Goal: Task Accomplishment & Management: Manage account settings

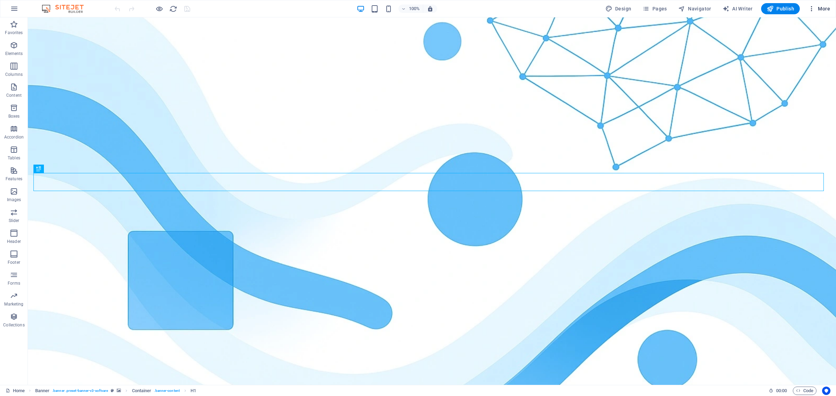
click at [824, 10] on span "More" at bounding box center [819, 8] width 22 height 7
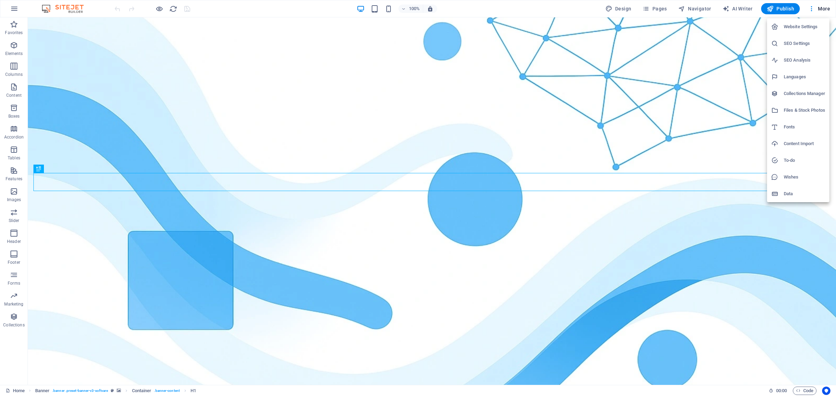
click at [793, 46] on h6 "SEO Settings" at bounding box center [804, 43] width 41 height 8
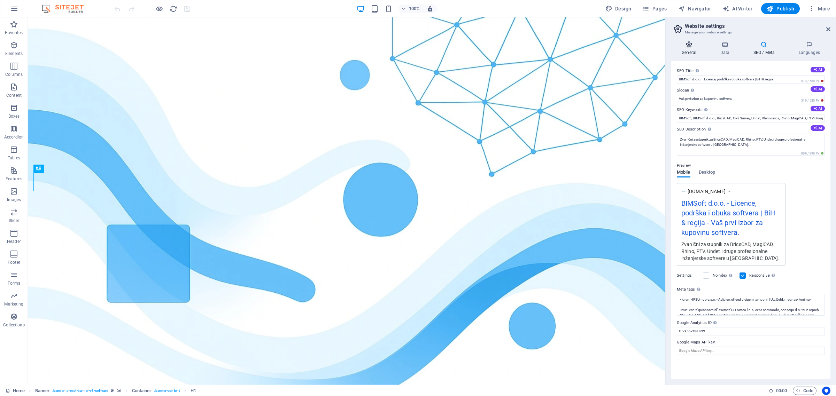
click at [688, 46] on icon at bounding box center [689, 44] width 36 height 7
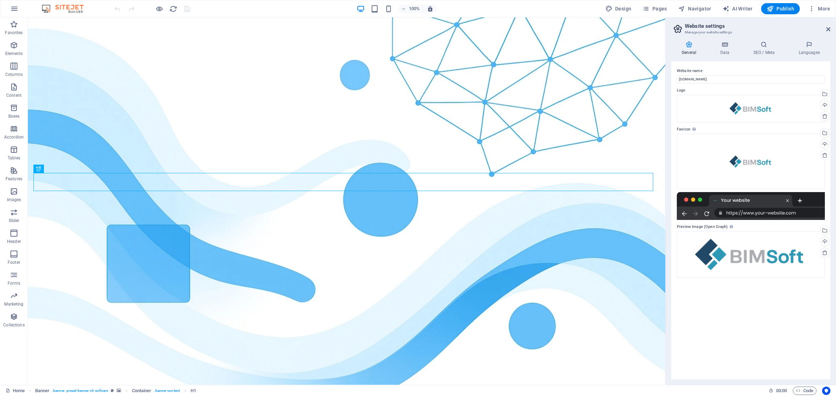
click at [725, 57] on div "General Data SEO / Meta Languages Website name [DOMAIN_NAME] Logo Drag files he…" at bounding box center [750, 210] width 159 height 338
click at [725, 52] on h4 "Data" at bounding box center [725, 48] width 33 height 15
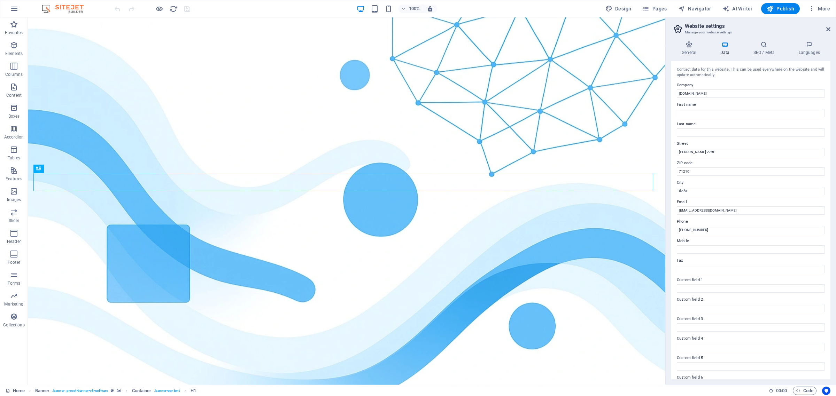
click at [761, 56] on div "General Data SEO / Meta Languages Website name [DOMAIN_NAME] Logo Drag files he…" at bounding box center [750, 210] width 159 height 338
click at [765, 48] on icon at bounding box center [763, 44] width 42 height 7
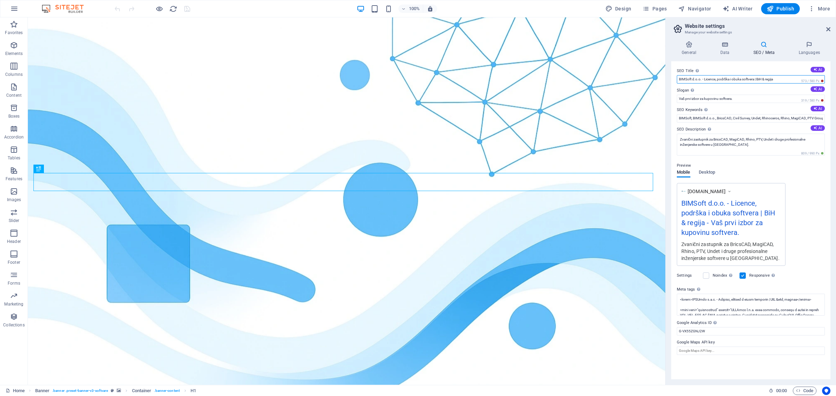
click at [739, 79] on input "BIMSoft d.o.o. - Licence, podrška i obuka softvera | BiH & regija" at bounding box center [751, 79] width 148 height 8
paste input "| CAD i BIM softver – Licence, podrška i obuk"
type input "BIMSoft d.o.o. | CAD i BIM softver – Licence, podrška i obuka | BiH & regija"
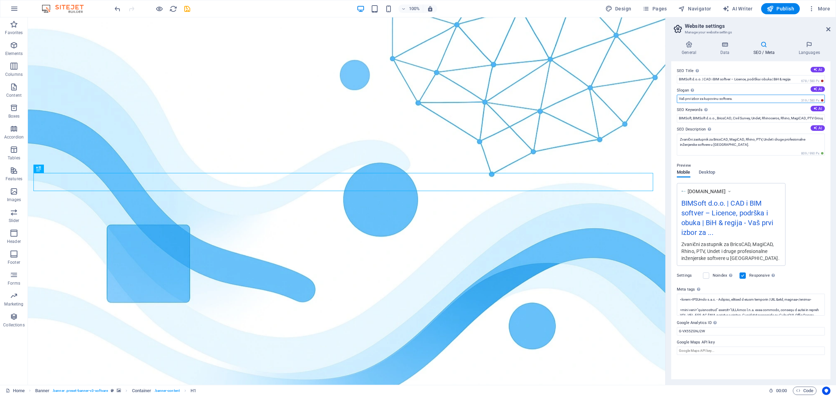
click at [730, 99] on input "Vaš prvi izbor za kupovinu softvera." at bounding box center [751, 99] width 148 height 8
drag, startPoint x: 746, startPoint y: 115, endPoint x: 846, endPoint y: 118, distance: 99.3
click at [835, 118] on html "[DOMAIN_NAME] Home Favorites Elements Columns Content Boxes Accordion Tables Fe…" at bounding box center [418, 198] width 836 height 396
click at [823, 117] on input "BIMSoft, BIMSoft d.o.o., BricsCAD, Civil Survey, Undet, Rhinoceros, Rhino, Magi…" at bounding box center [751, 118] width 148 height 8
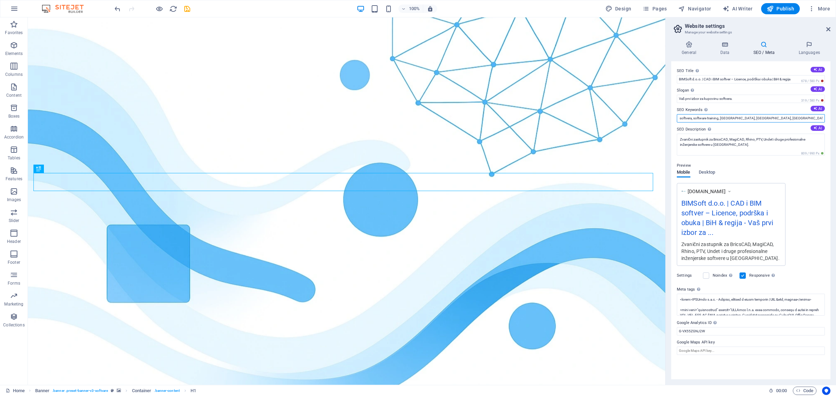
scroll to position [0, 582]
paste input "CAD softver, BIM softver, građevinski softver, BricsCAD BiH, Rhino 3D Bosna, Ma…"
type input "BIMSoft, BIMSoft d.o.o., BricsCAD, Civil Survey, Undet, Rhinoceros, Rhino, Magi…"
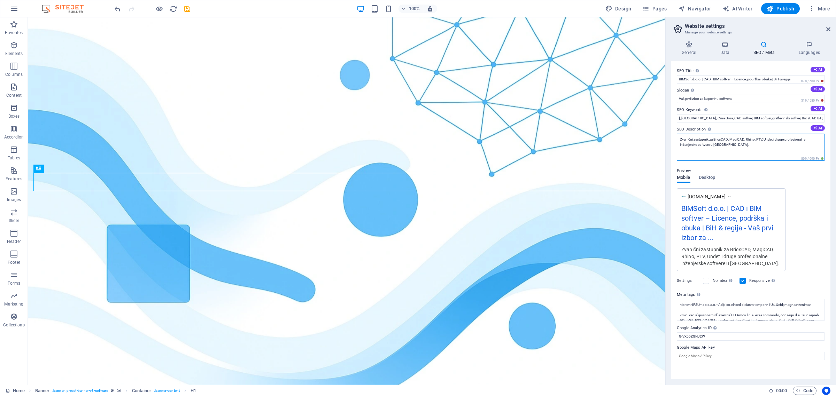
scroll to position [0, 0]
click at [747, 150] on textarea "Zvanični zastupnik za BricsCAD, MagiCAD, Rhino, PTV, Undet i druge profesionaln…" at bounding box center [751, 147] width 148 height 27
click at [721, 147] on textarea "Zvanični zastupnik za BricsCAD, MagiCAD, Rhino, PTV, Undet i druge profesionaln…" at bounding box center [751, 147] width 148 height 27
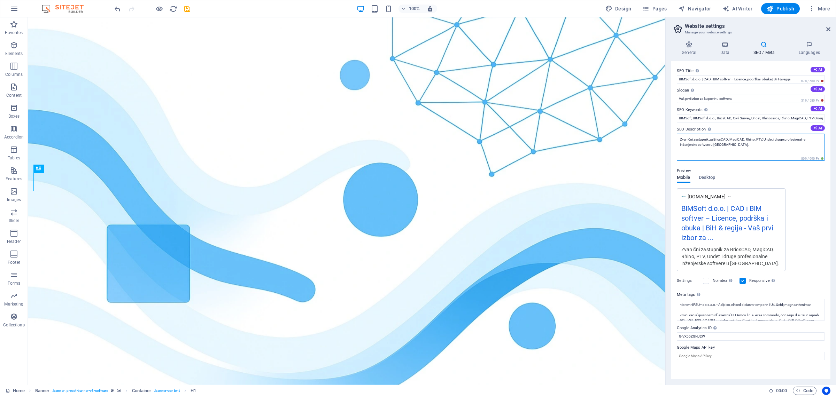
paste textarea "CAD i BIM softvere BricsCAD, MagiCAD, Rhino, PTV i Undet. Nudimo licence, obuku…"
type textarea "Zvanični zastupnik za CAD i BIM softvere BricsCAD, MagiCAD, Rhino, PTV i Undet.…"
click at [763, 167] on div "Preview" at bounding box center [751, 166] width 148 height 8
drag, startPoint x: 676, startPoint y: 296, endPoint x: 685, endPoint y: 295, distance: 9.2
click at [685, 295] on label "Meta tags Enter HTML code here that will be placed inside the tags of your webs…" at bounding box center [751, 297] width 148 height 8
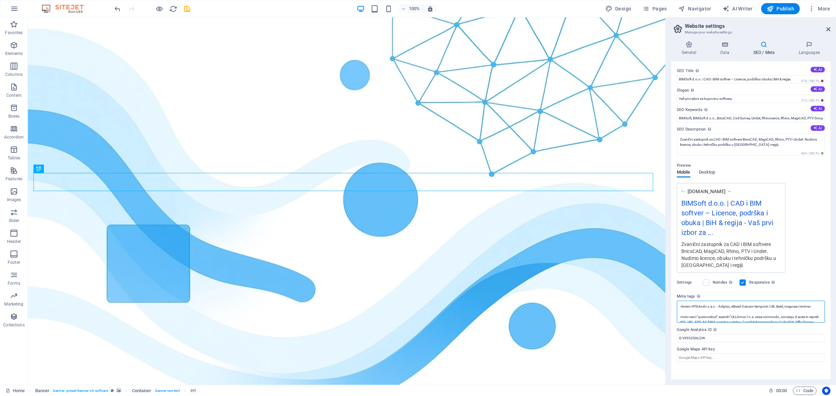
click at [685, 301] on textarea "Meta tags Enter HTML code here that will be placed inside the tags of your webs…" at bounding box center [751, 312] width 148 height 22
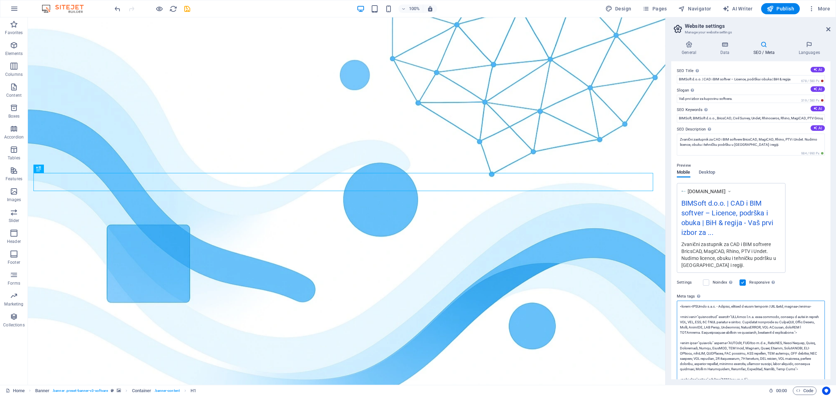
click at [746, 315] on textarea "Meta tags Enter HTML code here that will be placed inside the tags of your webs…" at bounding box center [751, 356] width 148 height 111
paste textarea "!-- 🌐 Loremipsum DOL sita consec --> <adipi>ELITsed d.e.t. | Incidid, utlabor e…"
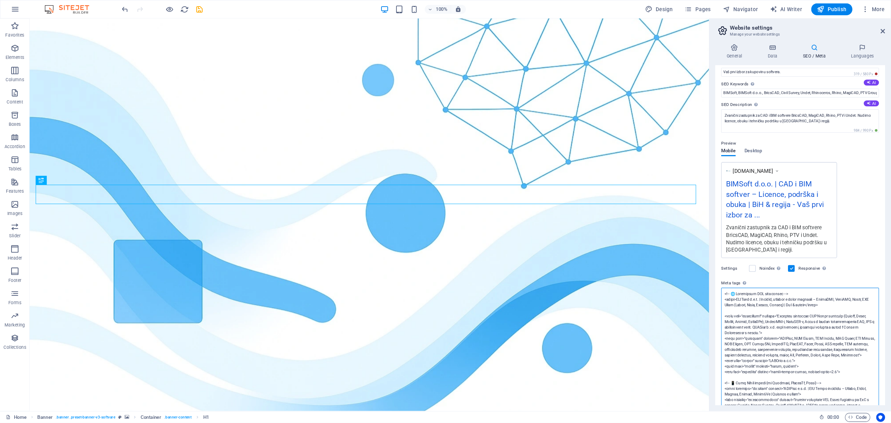
scroll to position [10, 0]
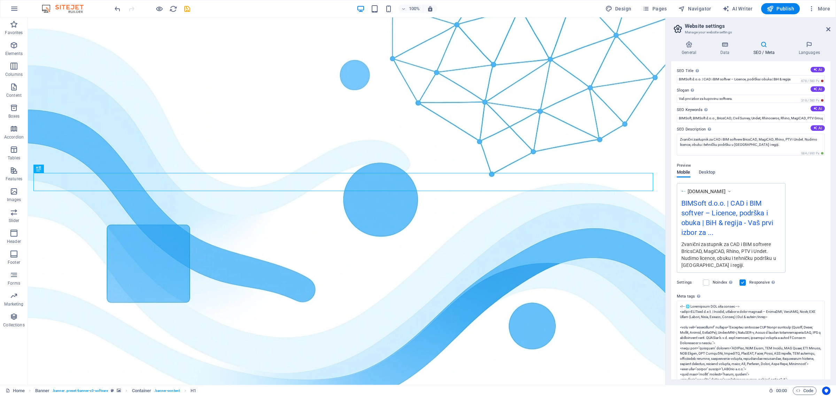
type textarea "<!-- 🌐 Loremipsum DOL sita consec --> <adipi>ELITsed d.e.t. | Incidid, utlabor …"
click at [811, 243] on body "[DOMAIN_NAME] Home Favorites Elements Columns Content Boxes Accordion Tables Fe…" at bounding box center [418, 198] width 836 height 396
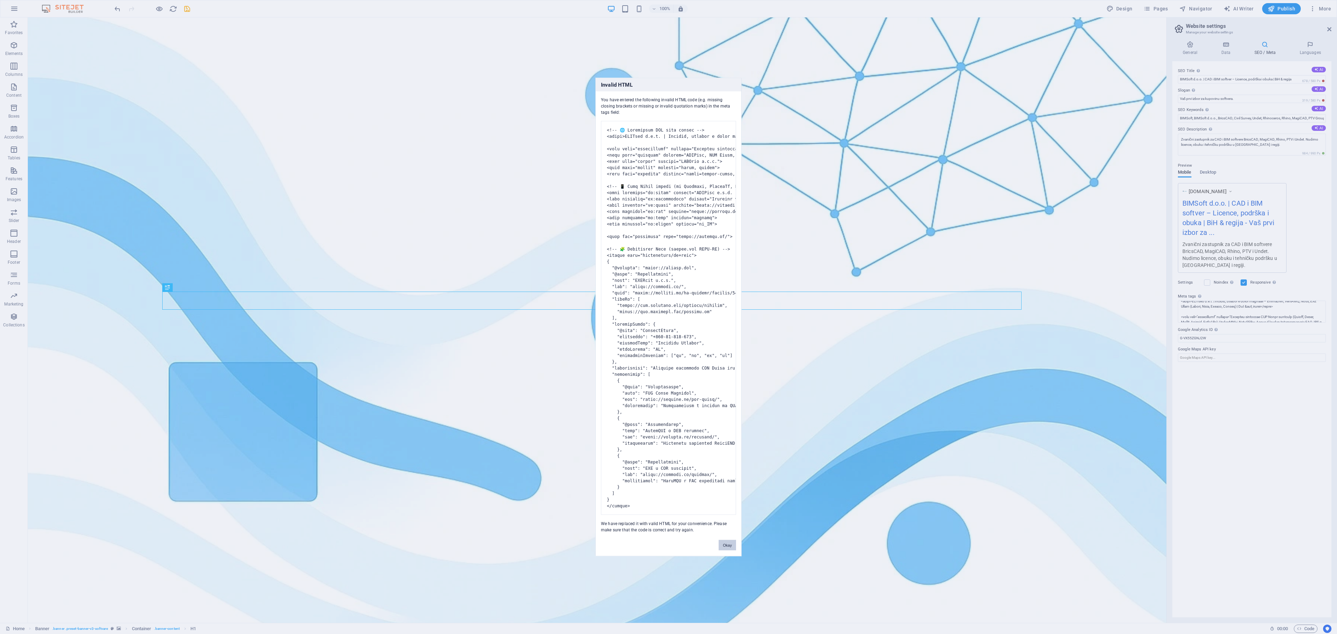
click at [728, 396] on button "Okay" at bounding box center [727, 545] width 17 height 10
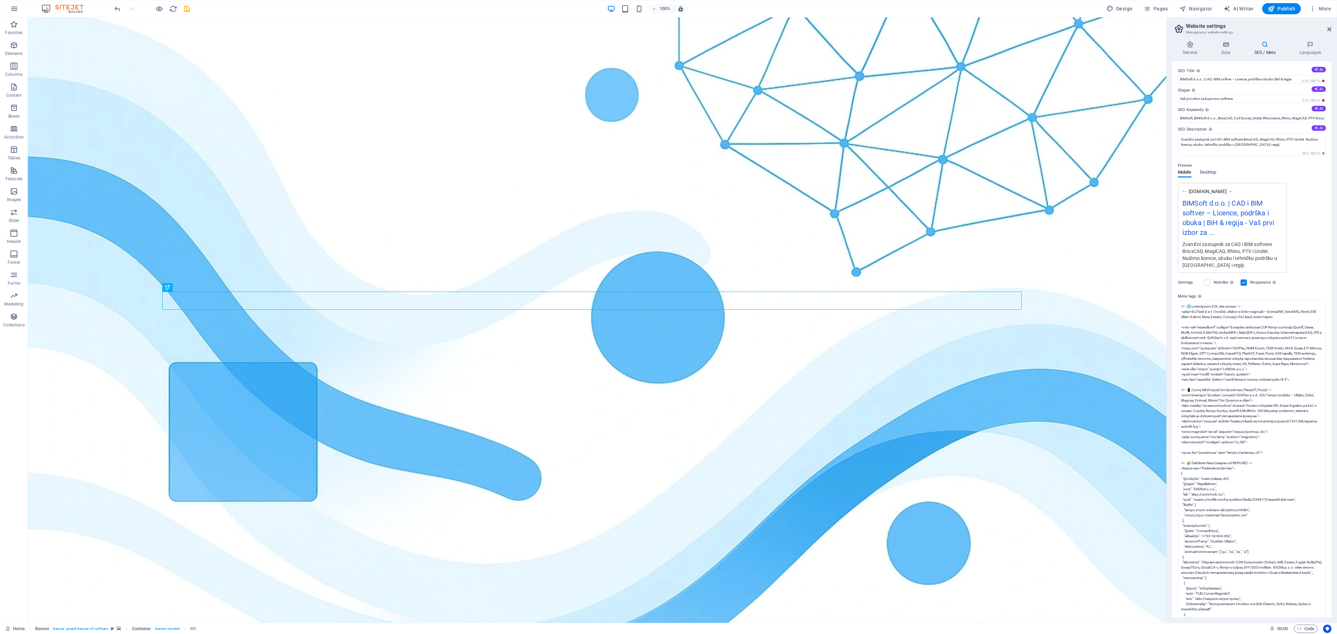
click at [835, 253] on div "[DOMAIN_NAME] BIMSoft d.o.o. | CAD i BIM softver – Licence, podrška i obuka | B…" at bounding box center [1252, 228] width 148 height 90
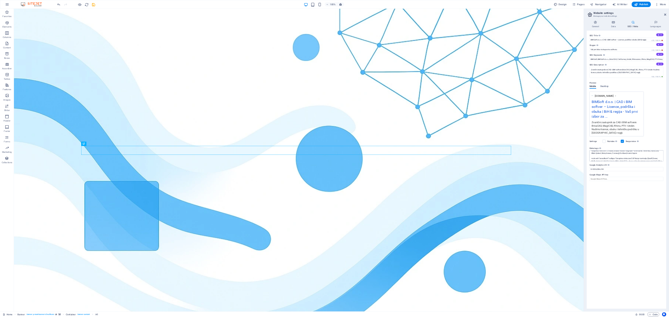
scroll to position [0, 0]
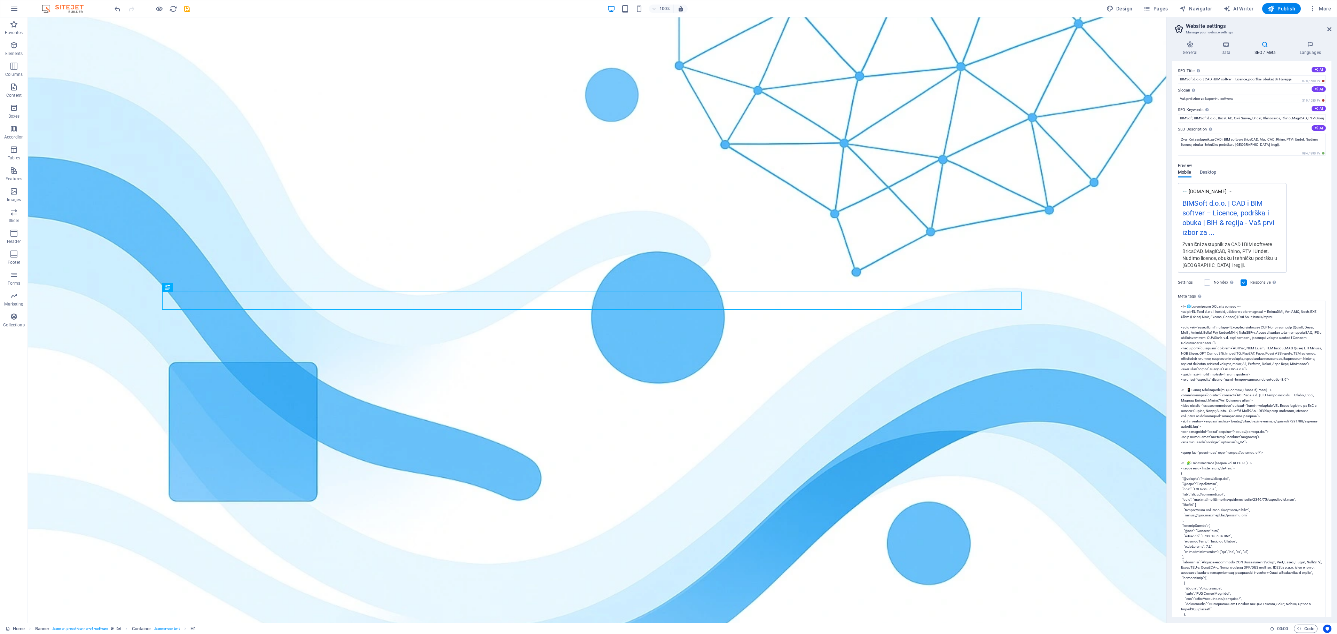
click at [835, 254] on div "[DOMAIN_NAME] BIMSoft d.o.o. | CAD i BIM softver – Licence, podrška i obuka | B…" at bounding box center [1252, 228] width 148 height 90
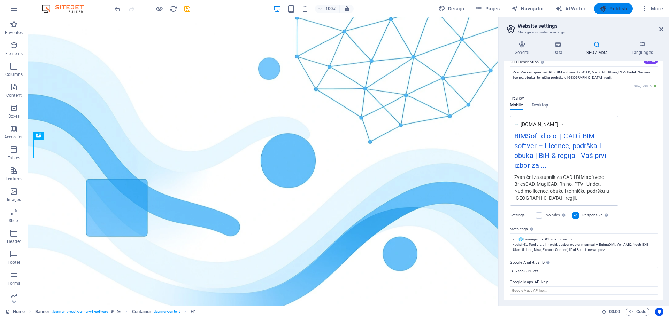
click at [621, 8] on span "Publish" at bounding box center [613, 8] width 28 height 7
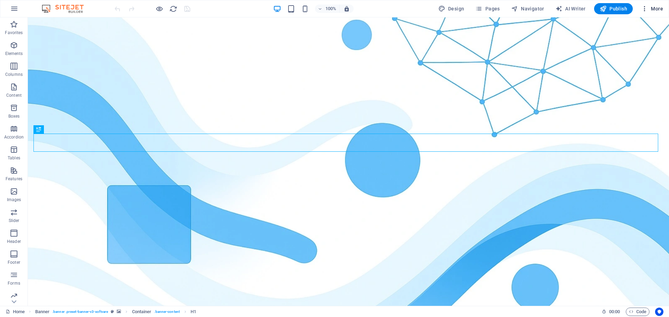
click at [657, 10] on span "More" at bounding box center [652, 8] width 22 height 7
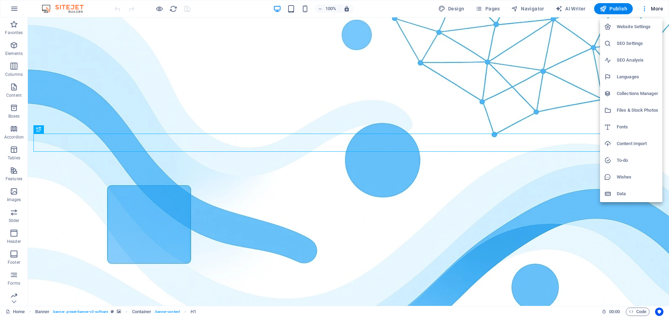
click at [481, 9] on div at bounding box center [334, 158] width 669 height 317
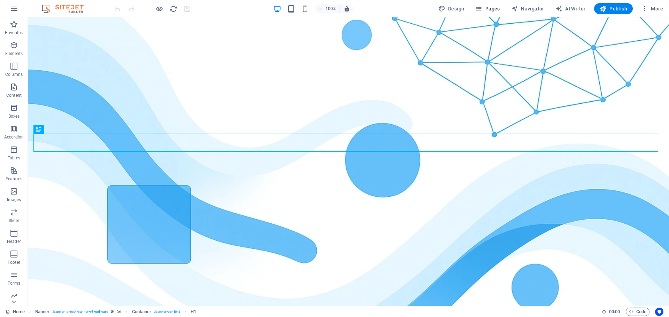
click at [486, 7] on span "Pages" at bounding box center [487, 8] width 24 height 7
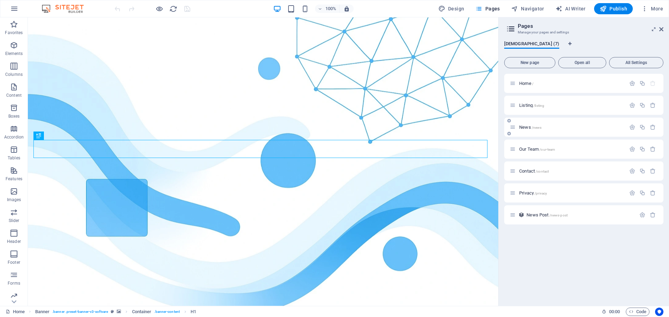
click at [529, 127] on span "News /news" at bounding box center [530, 127] width 22 height 5
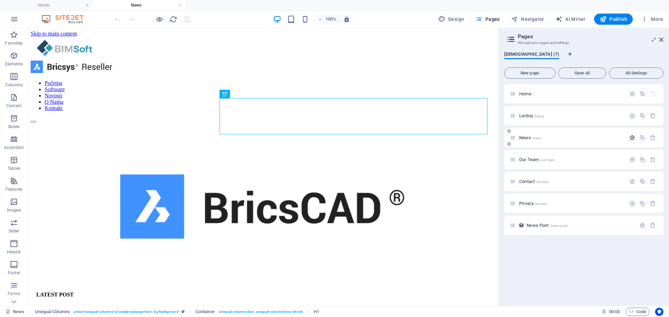
click at [633, 137] on icon "button" at bounding box center [632, 138] width 6 height 6
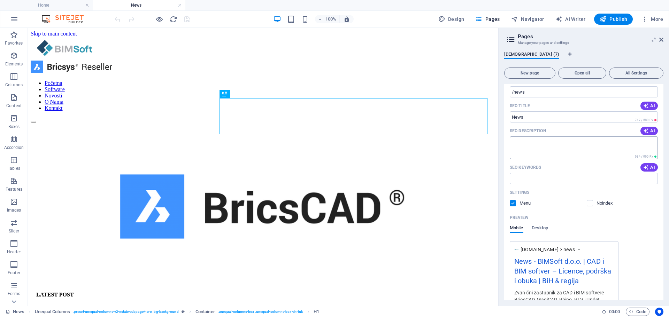
scroll to position [104, 0]
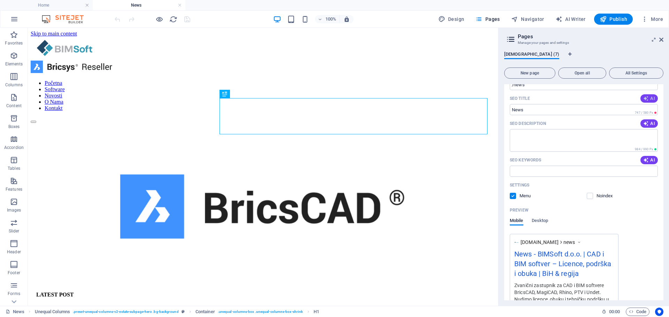
click at [646, 99] on icon "button" at bounding box center [646, 99] width 6 height 6
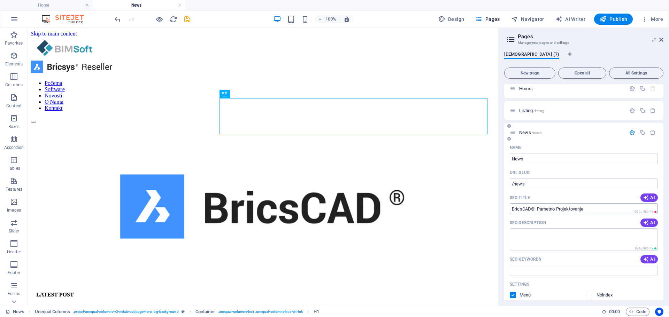
scroll to position [0, 0]
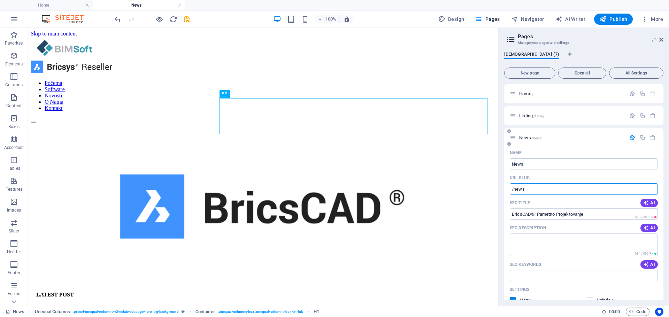
click at [547, 189] on input "/news" at bounding box center [583, 189] width 148 height 11
click at [643, 207] on div "SEO Title AI" at bounding box center [583, 202] width 148 height 11
click at [646, 204] on icon "button" at bounding box center [646, 203] width 6 height 6
type input "BricsCAD®: Pametno CAD projektovanje"
click at [600, 216] on input "BricsCAD®: Pametno CAD projektovanje" at bounding box center [583, 214] width 148 height 11
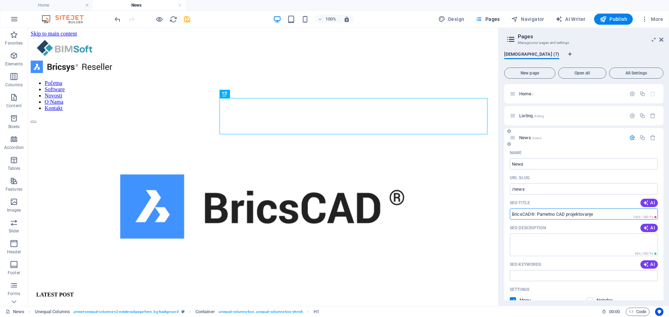
click at [600, 216] on input "BricsCAD®: Pametno CAD projektovanje" at bounding box center [583, 214] width 148 height 11
click at [516, 203] on p "SEO Title" at bounding box center [519, 203] width 20 height 6
click at [516, 209] on input "BricsCAD®: Pametno CAD projektovanje" at bounding box center [583, 214] width 148 height 11
drag, startPoint x: 510, startPoint y: 204, endPoint x: 539, endPoint y: 205, distance: 29.3
click at [539, 205] on div "SEO Title AI" at bounding box center [583, 202] width 148 height 11
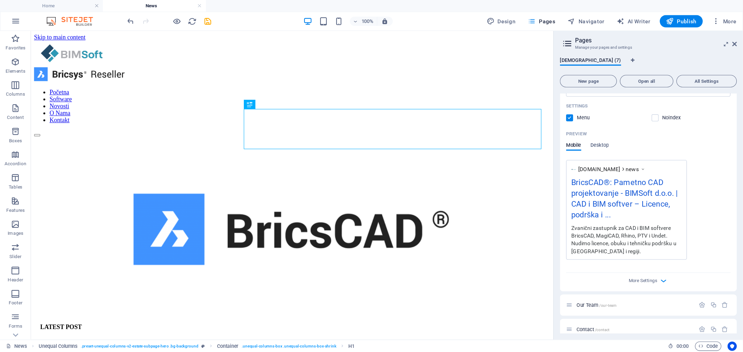
scroll to position [209, 0]
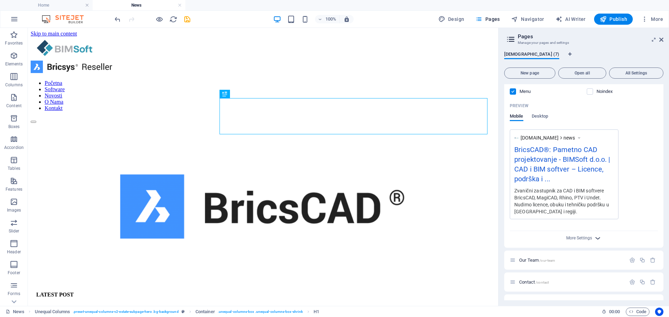
click at [595, 240] on icon "button" at bounding box center [597, 238] width 8 height 8
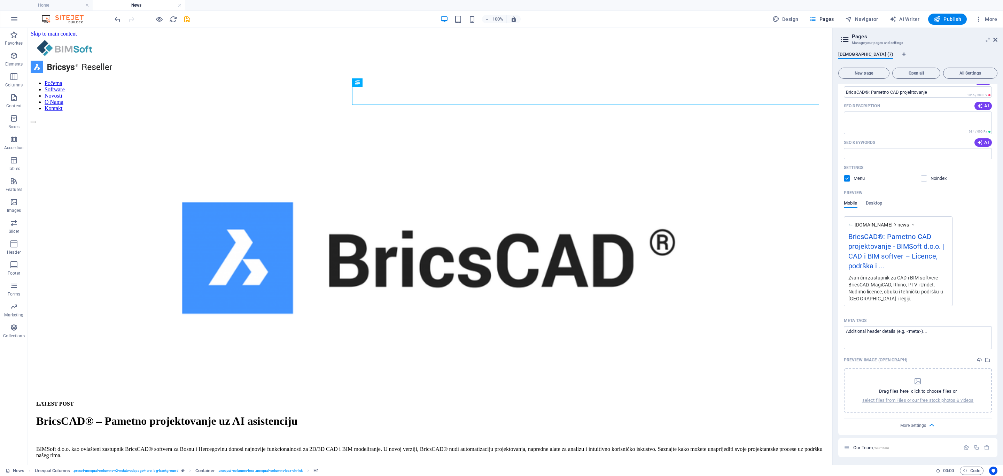
scroll to position [70, 0]
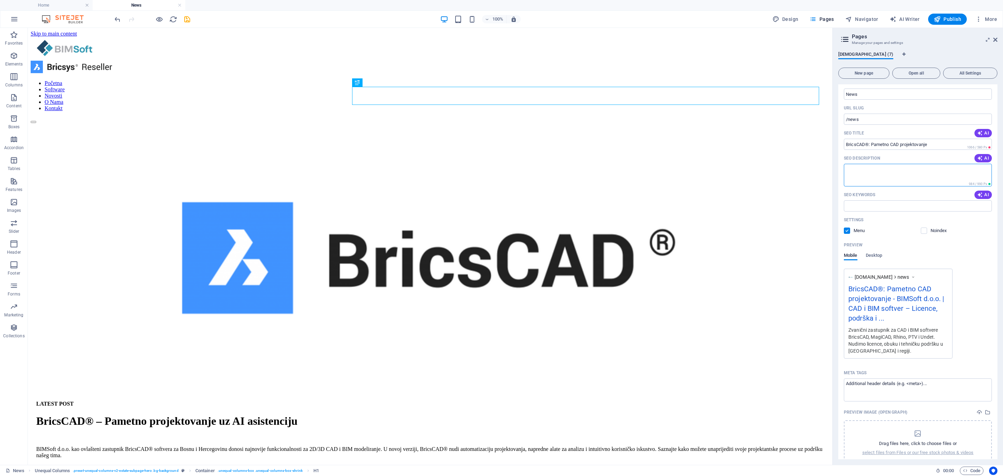
paste textarea "Zvanični zastupnik za CAD i BIM softvere BricsCAD, MagiCAD, Rhino, PTV i Undet.…"
type textarea "Zvanični zastupnik za CAD i BIM softvere BricsCAD, MagiCAD, Rhino, PTV i Undet.…"
click at [668, 317] on textarea "Meta tags ​" at bounding box center [918, 389] width 148 height 23
paste textarea "<meta name="author" content="BIMSoft d.o.o."> <meta name="robots" content="inde…"
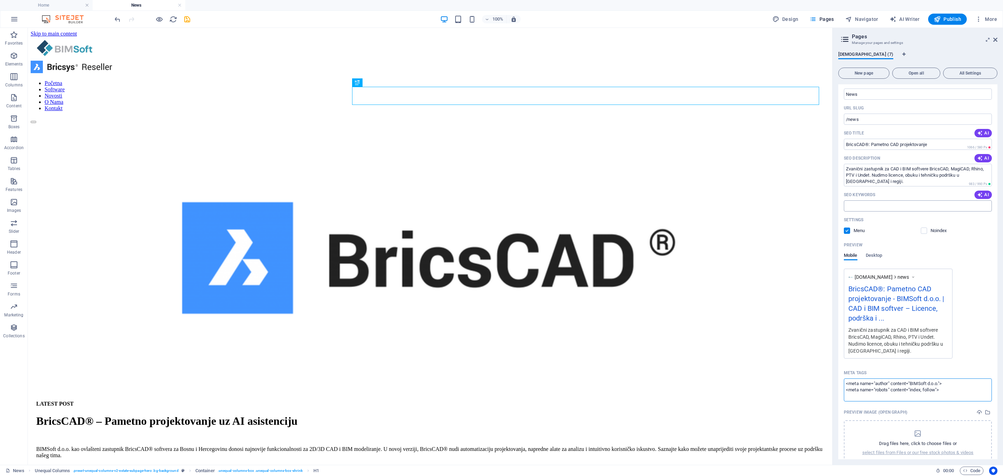
type textarea "<meta name="author" content="BIMSoft d.o.o."> <meta name="robots" content="inde…"
click at [668, 206] on body "bimsoft.ba Home News Favorites Elements Columns Content Boxes Accordion Tables …" at bounding box center [501, 238] width 1003 height 476
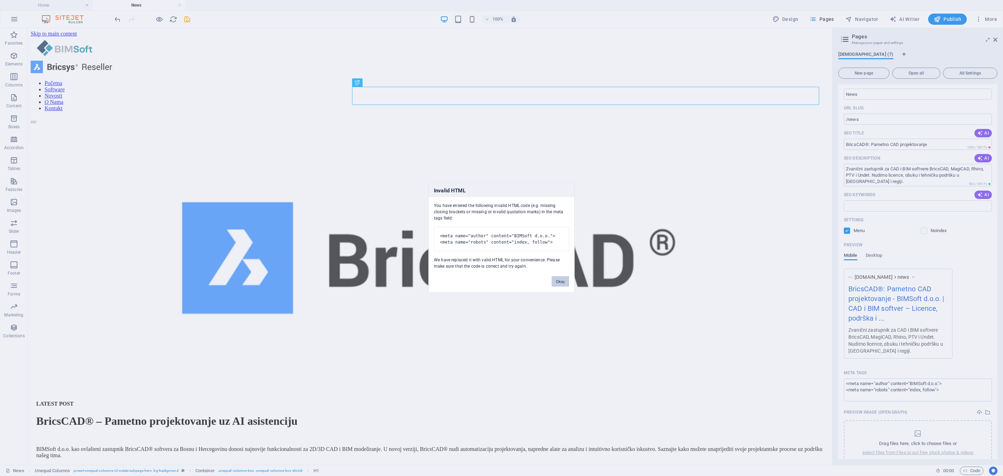
click at [557, 287] on button "Okay" at bounding box center [560, 281] width 17 height 10
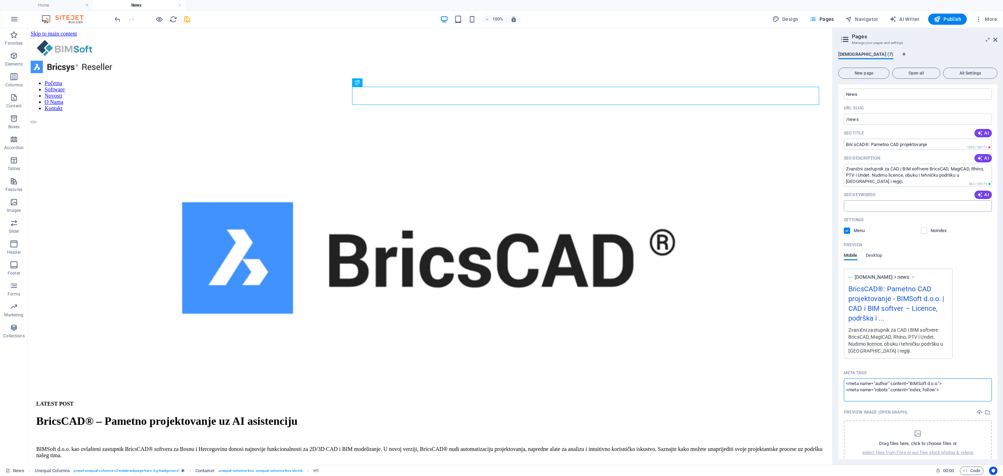
click at [668, 209] on body "bimsoft.ba Home News Favorites Elements Columns Content Boxes Accordion Tables …" at bounding box center [501, 238] width 1003 height 476
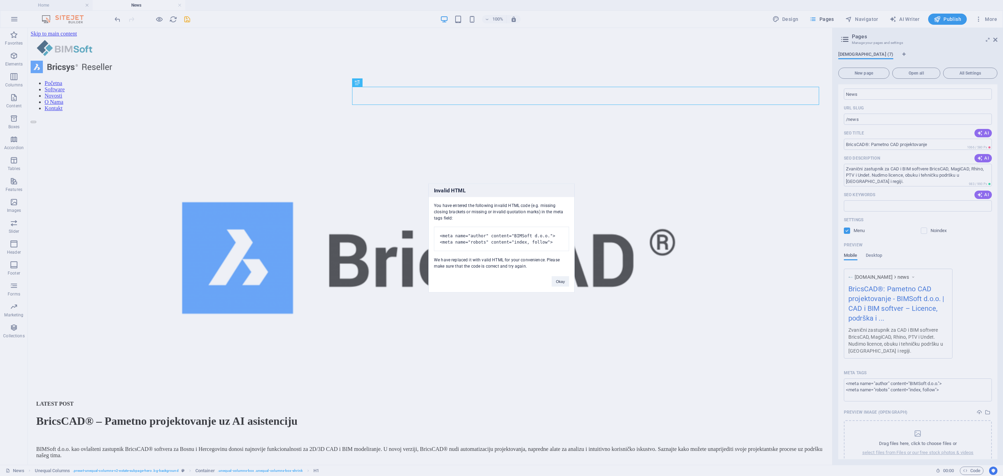
click at [506, 243] on pre "<meta name="author" content="BIMSoft d.o.o."> <meta name="robots" content="inde…" at bounding box center [501, 239] width 135 height 24
click at [506, 237] on pre "<meta name="author" content="BIMSoft d.o.o."> <meta name="robots" content="inde…" at bounding box center [501, 239] width 135 height 24
click at [509, 231] on pre "<meta name="author" content="BIMSoft d.o.o."> <meta name="robots" content="inde…" at bounding box center [501, 239] width 135 height 24
click at [553, 287] on button "Okay" at bounding box center [560, 281] width 17 height 10
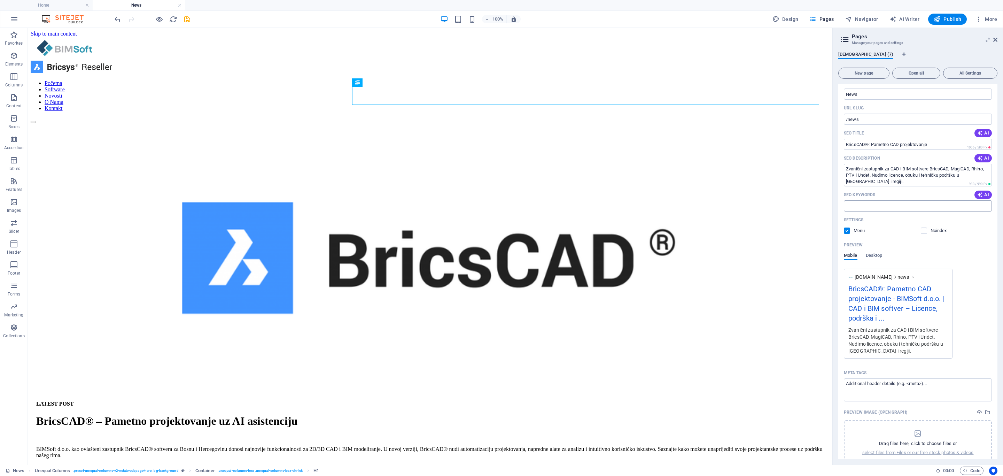
click at [668, 202] on input "SEO Keywords" at bounding box center [918, 205] width 148 height 11
paste input "CAD softver, BIM softver, BricsCAD, MagiCAD, Rhino, PTV, Undet, CAD projektovan…"
type input "CAD softver, BIM softver, BricsCAD, MagiCAD, Rhino, PTV, Undet, CAD projektovan…"
click at [668, 255] on div "Mobile Desktop" at bounding box center [918, 258] width 148 height 13
click at [668, 317] on textarea "Meta tags ​" at bounding box center [918, 389] width 148 height 23
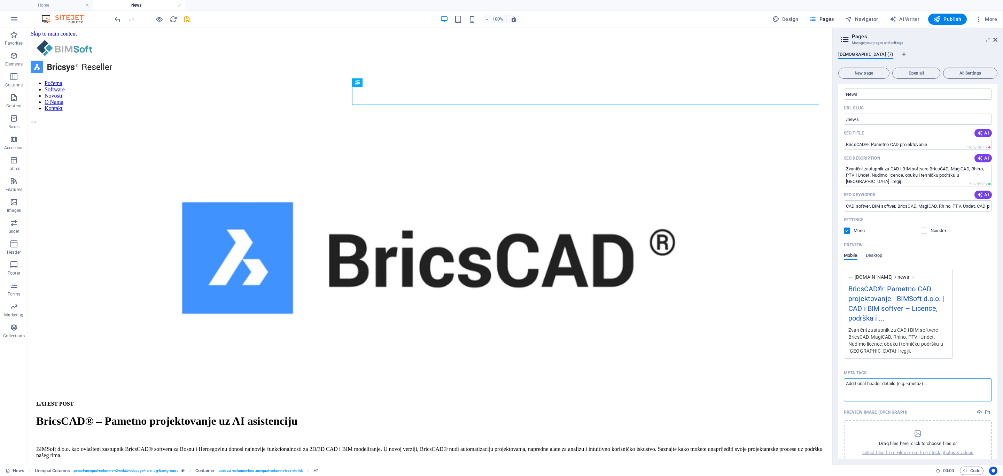
paste textarea "<meta name="title" content="CAD i BIM softveri – BricsCAD, MagiCAD, Rhino | BIM…"
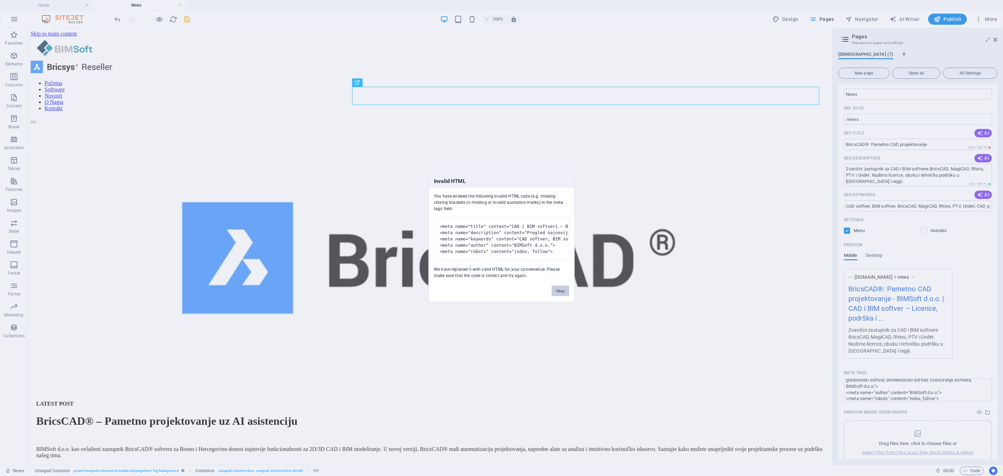
click at [668, 311] on body "bimsoft.ba Home News Favorites Elements Columns Content Boxes Accordion Tables …" at bounding box center [501, 238] width 1003 height 476
drag, startPoint x: 529, startPoint y: 284, endPoint x: 491, endPoint y: 283, distance: 37.3
click at [491, 279] on div "You have entered the following invalid HTML code (e.g. missing closing brackets…" at bounding box center [502, 233] width 146 height 91
drag, startPoint x: 558, startPoint y: 298, endPoint x: 689, endPoint y: 304, distance: 131.4
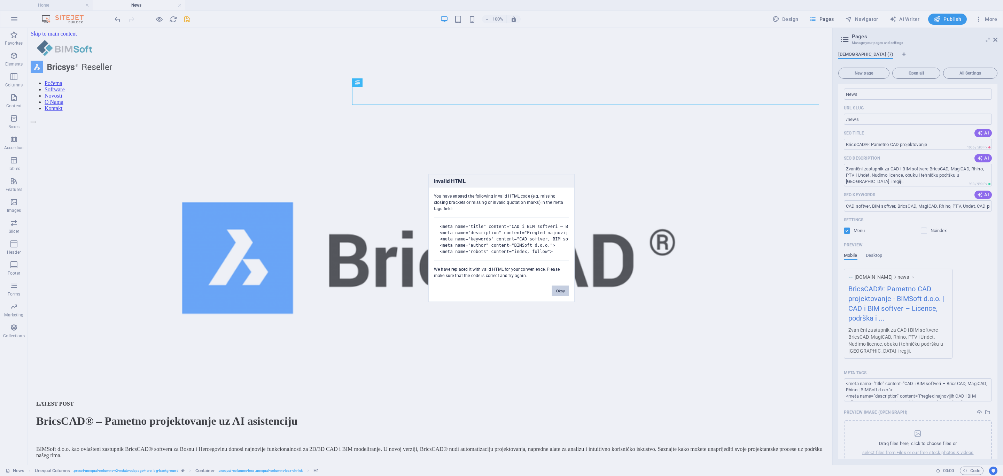
click at [558, 296] on button "Okay" at bounding box center [560, 291] width 17 height 10
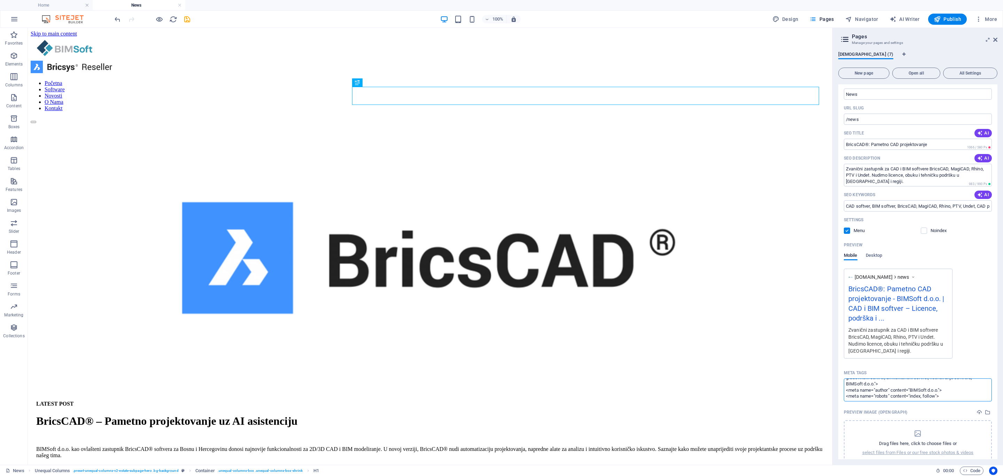
click at [668, 317] on body "bimsoft.ba Home News Favorites Elements Columns Content Boxes Accordion Tables …" at bounding box center [501, 238] width 1003 height 476
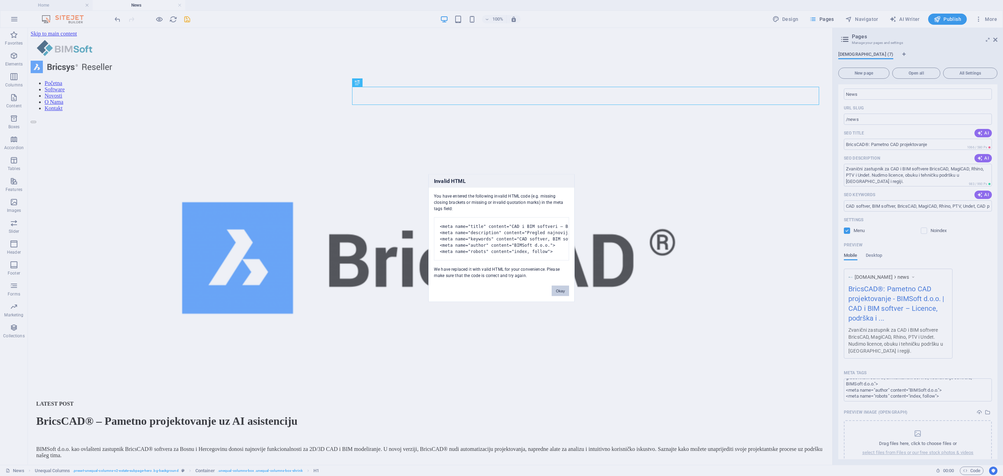
drag, startPoint x: 561, startPoint y: 299, endPoint x: 580, endPoint y: 281, distance: 26.6
click at [561, 296] on button "Okay" at bounding box center [560, 291] width 17 height 10
click at [668, 317] on body "bimsoft.ba Home News Favorites Elements Columns Content Boxes Accordion Tables …" at bounding box center [501, 238] width 1003 height 476
click at [479, 190] on div "You have entered the following invalid HTML code (e.g. missing closing brackets…" at bounding box center [502, 233] width 146 height 91
drag, startPoint x: 433, startPoint y: 187, endPoint x: 535, endPoint y: 289, distance: 144.0
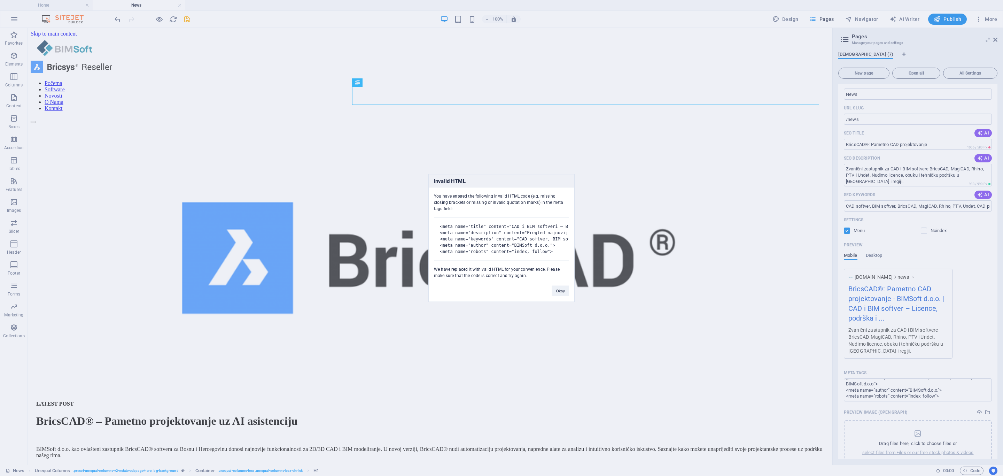
click at [535, 289] on div "Invalid HTML You have entered the following invalid HTML code (e.g. missing clo…" at bounding box center [501, 238] width 146 height 128
copy div "You have entered the following invalid HTML code (e.g. missing closing brackets…"
click at [668, 317] on div "Invalid HTML You have entered the following invalid HTML code (e.g. missing clo…" at bounding box center [501, 238] width 1003 height 476
drag, startPoint x: 555, startPoint y: 298, endPoint x: 625, endPoint y: 311, distance: 71.6
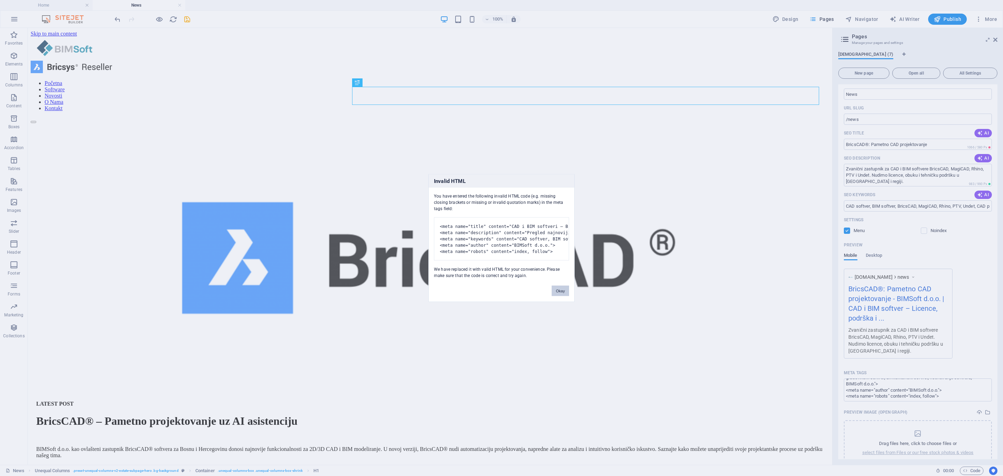
click at [555, 296] on button "Okay" at bounding box center [560, 291] width 17 height 10
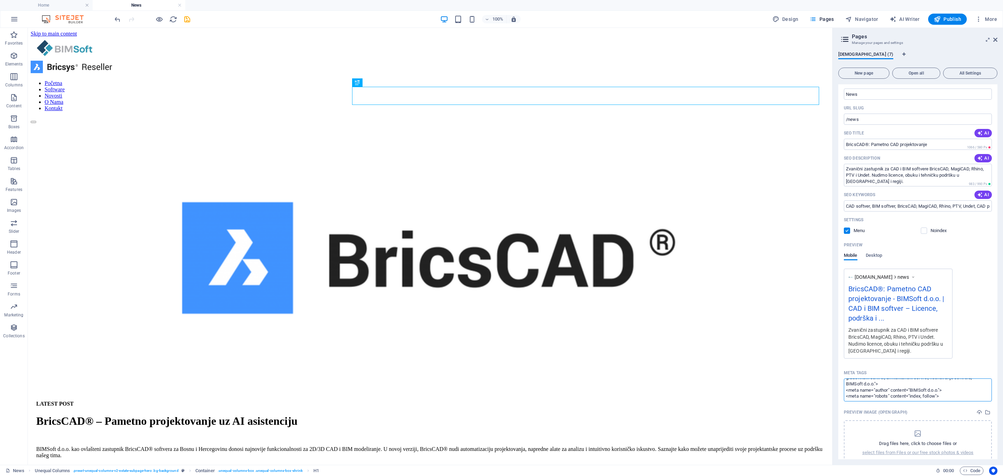
paste textarea "- BricsCAD, MagiCAD, Rhino | BIMSoft d.o.o."> <meta name="description" content=…"
click at [668, 317] on body "bimsoft.ba Home News Favorites Elements Columns Content Boxes Accordion Tables …" at bounding box center [501, 238] width 1003 height 476
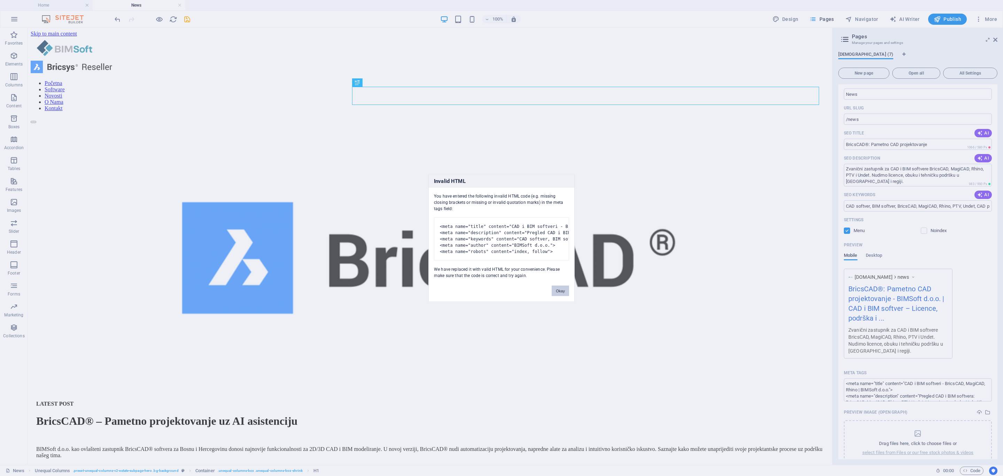
click at [556, 296] on button "Okay" at bounding box center [560, 291] width 17 height 10
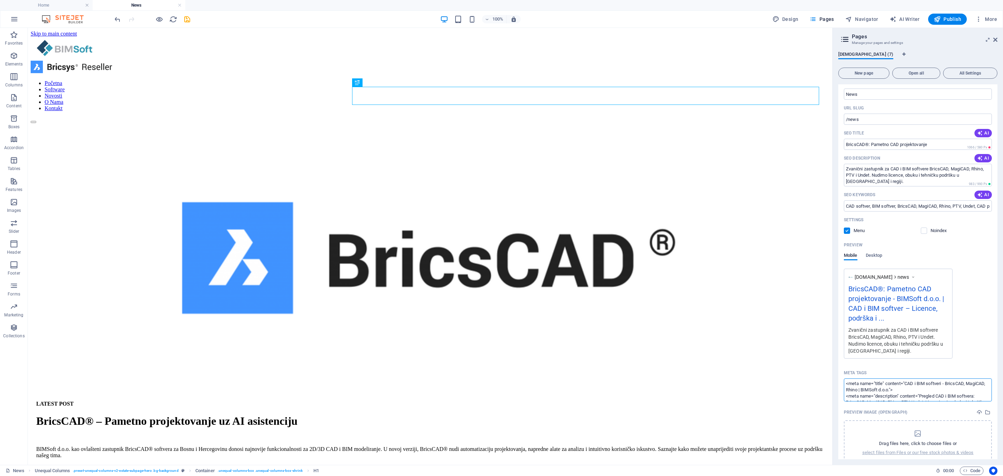
click at [668, 317] on body "bimsoft.ba Home News Favorites Elements Columns Content Boxes Accordion Tables …" at bounding box center [501, 238] width 1003 height 476
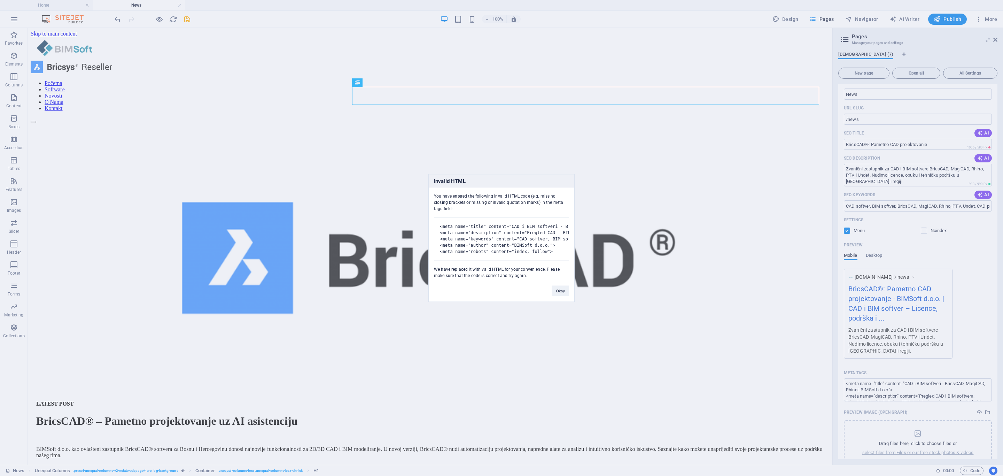
click at [551, 296] on div "Okay" at bounding box center [560, 288] width 28 height 18
click at [558, 296] on button "Okay" at bounding box center [560, 291] width 17 height 10
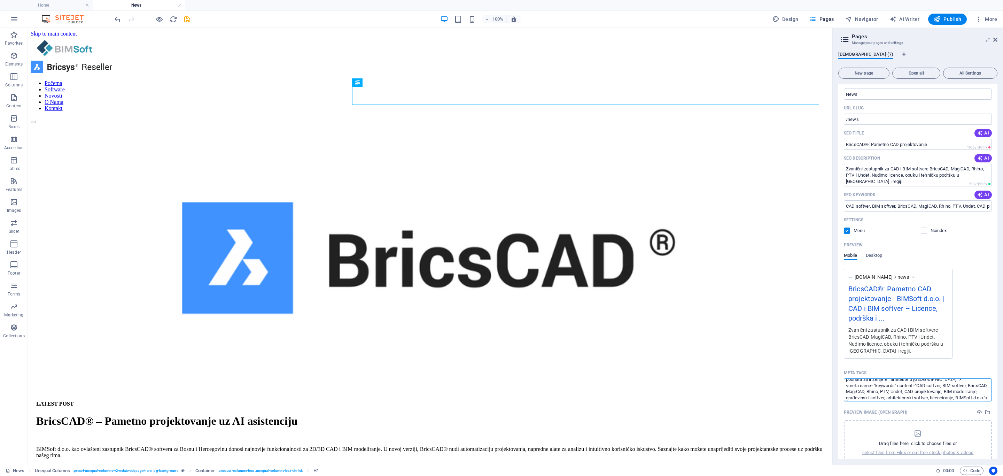
scroll to position [56, 0]
click at [668, 317] on textarea "<meta name="title" content="CAD i BIM softveri - BricsCAD, MagiCAD, Rhino | BIM…" at bounding box center [918, 389] width 148 height 23
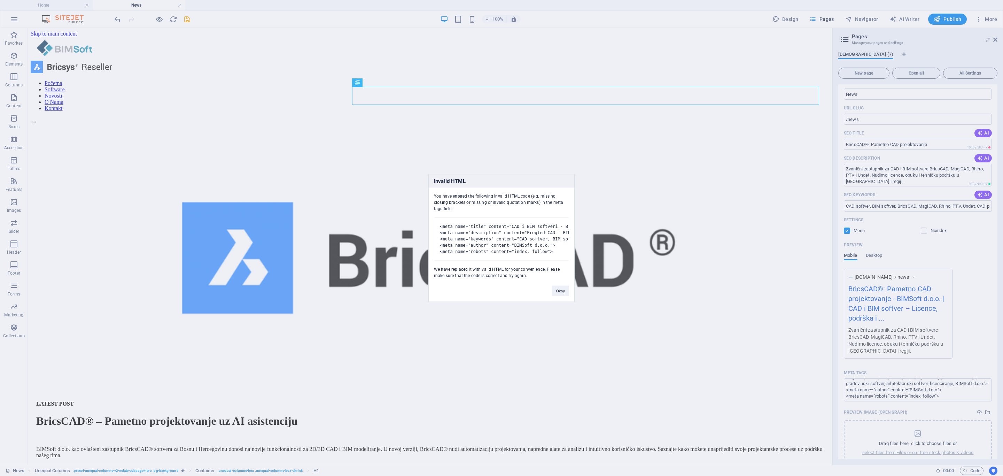
click at [668, 317] on body "bimsoft.ba Home News Favorites Elements Columns Content Boxes Accordion Tables …" at bounding box center [501, 238] width 1003 height 476
click at [480, 220] on pre "<meta name="title" content="CAD i BIM softveri - BricsCAD, MagiCAD, Rhino | BIM…" at bounding box center [501, 238] width 135 height 43
drag, startPoint x: 494, startPoint y: 218, endPoint x: 535, endPoint y: 225, distance: 41.6
click at [535, 225] on pre "<meta name="title" content="CAD i BIM softveri - BricsCAD, MagiCAD, Rhino | BIM…" at bounding box center [501, 238] width 135 height 43
click at [497, 219] on pre "<meta name="title" content="CAD i BIM softveri - BricsCAD, MagiCAD, Rhino | BIM…" at bounding box center [501, 238] width 135 height 43
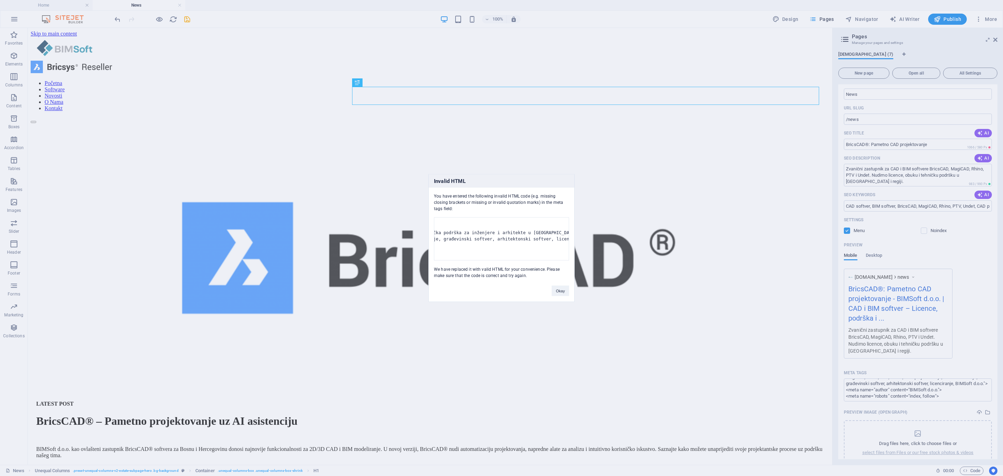
scroll to position [0, 358]
drag, startPoint x: 491, startPoint y: 218, endPoint x: 568, endPoint y: 258, distance: 87.1
click at [568, 258] on pre "<meta name="title" content="CAD i BIM softveri - BricsCAD, MagiCAD, Rhino | BIM…" at bounding box center [501, 238] width 135 height 43
copy pre "<meta name="title" content="CAD i BIM softveri - BricsCAD, MagiCAD, Rhino | BIM…"
click at [562, 296] on button "Okay" at bounding box center [560, 291] width 17 height 10
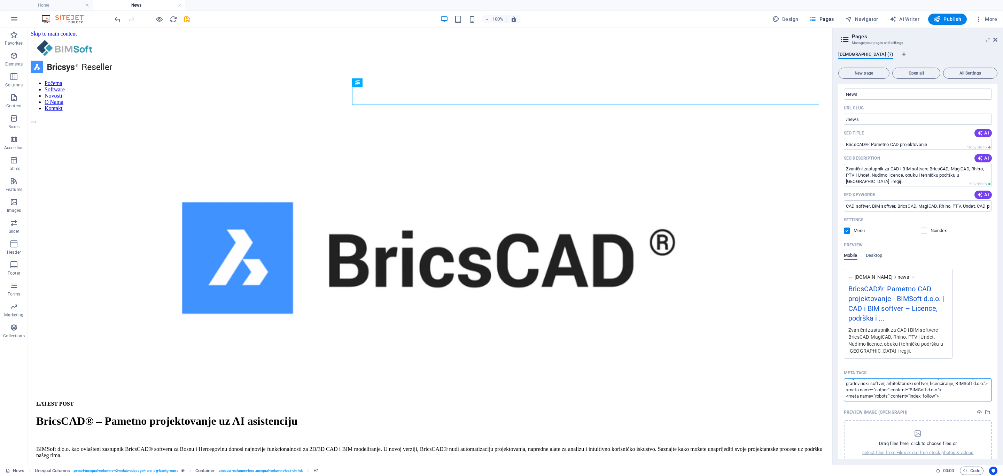
paste textarea "<meta name="title" content="CAD i BIM softveri - BricsCAD, MagiCAD, Rhino | BIM…"
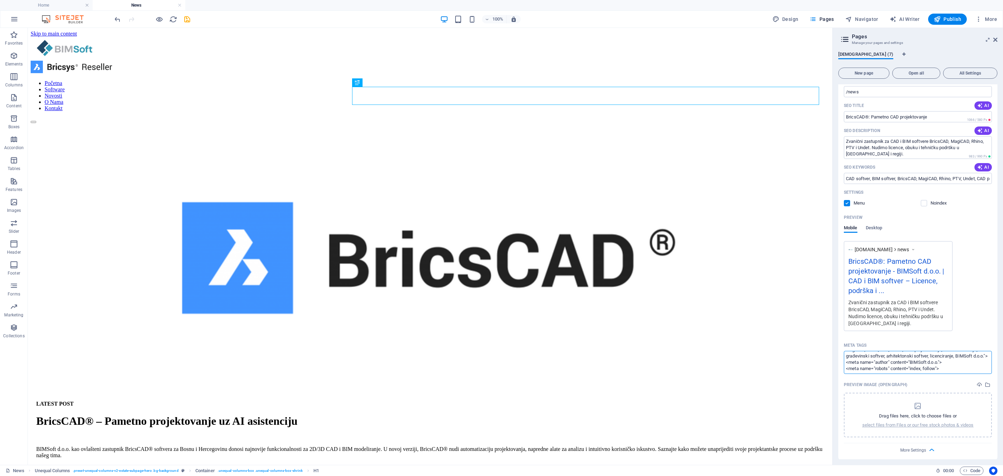
scroll to position [174, 0]
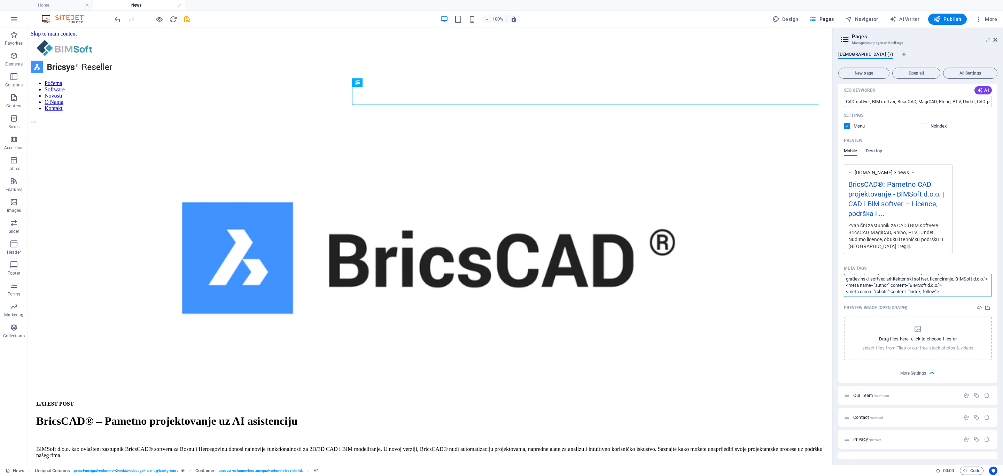
drag, startPoint x: 864, startPoint y: 290, endPoint x: 843, endPoint y: 286, distance: 21.2
click at [668, 286] on textarea "<meta name="title" content="CAD i BIM softveri - BricsCAD, MagiCAD, Rhino | BIM…" at bounding box center [918, 285] width 148 height 23
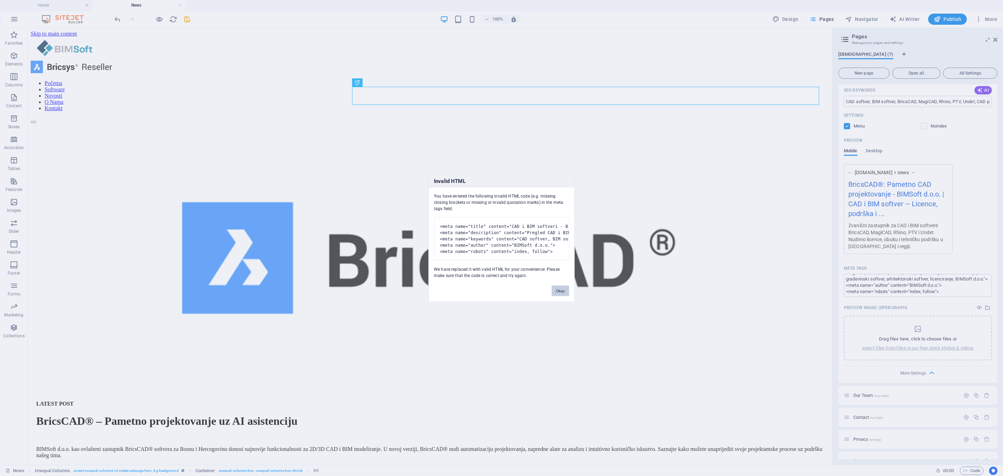
click at [668, 233] on body "bimsoft.ba Home News Favorites Elements Columns Content Boxes Accordion Tables …" at bounding box center [501, 238] width 1003 height 476
drag, startPoint x: 557, startPoint y: 296, endPoint x: 623, endPoint y: 264, distance: 73.7
click at [557, 296] on button "Okay" at bounding box center [560, 291] width 17 height 10
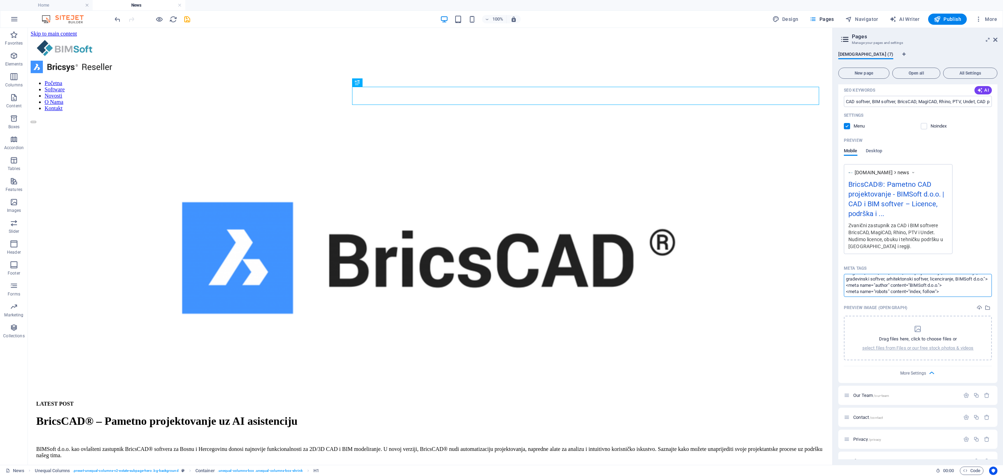
click at [668, 244] on body "bimsoft.ba Home News Favorites Elements Columns Content Boxes Accordion Tables …" at bounding box center [501, 238] width 1003 height 476
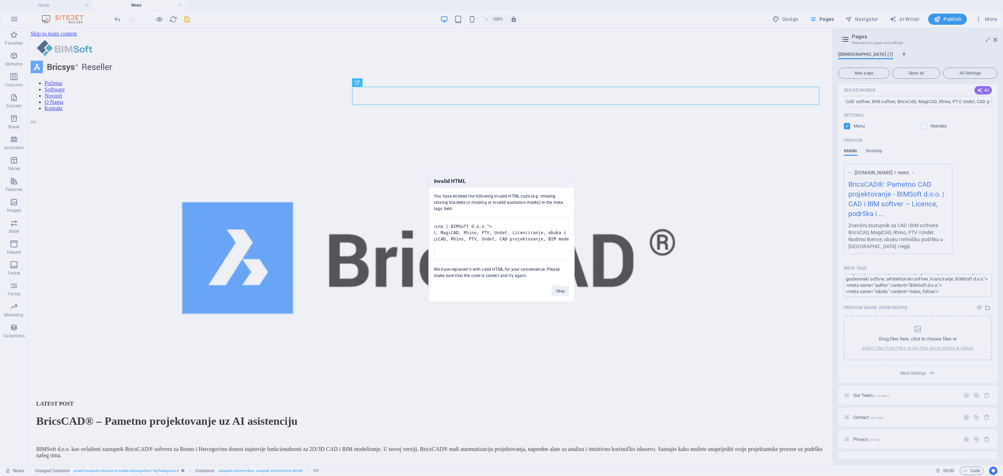
scroll to position [0, 358]
drag, startPoint x: 441, startPoint y: 221, endPoint x: 573, endPoint y: 253, distance: 135.9
click at [573, 253] on div "You have entered the following invalid HTML code (e.g. missing closing brackets…" at bounding box center [502, 233] width 146 height 91
copy pre "<meta name="title" content="CAD i BIM softveri - BricsCAD, MagiCAD, Rhino | BIM…"
click at [668, 289] on div "Invalid HTML You have entered the following invalid HTML code (e.g. missing clo…" at bounding box center [501, 238] width 1003 height 476
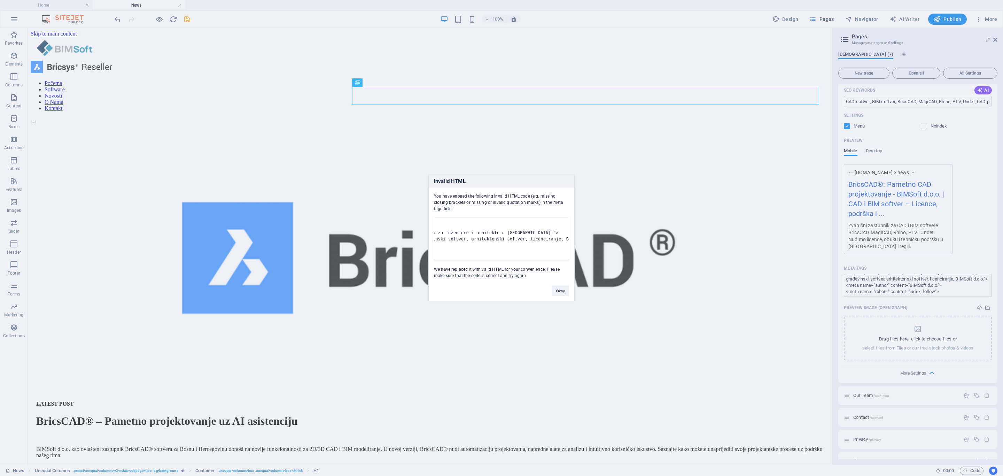
click at [668, 289] on div "Invalid HTML You have entered the following invalid HTML code (e.g. missing clo…" at bounding box center [501, 238] width 1003 height 476
click at [556, 296] on div "Okay" at bounding box center [560, 288] width 28 height 18
drag, startPoint x: 553, startPoint y: 300, endPoint x: 535, endPoint y: 272, distance: 32.9
click at [553, 296] on button "Okay" at bounding box center [560, 291] width 17 height 10
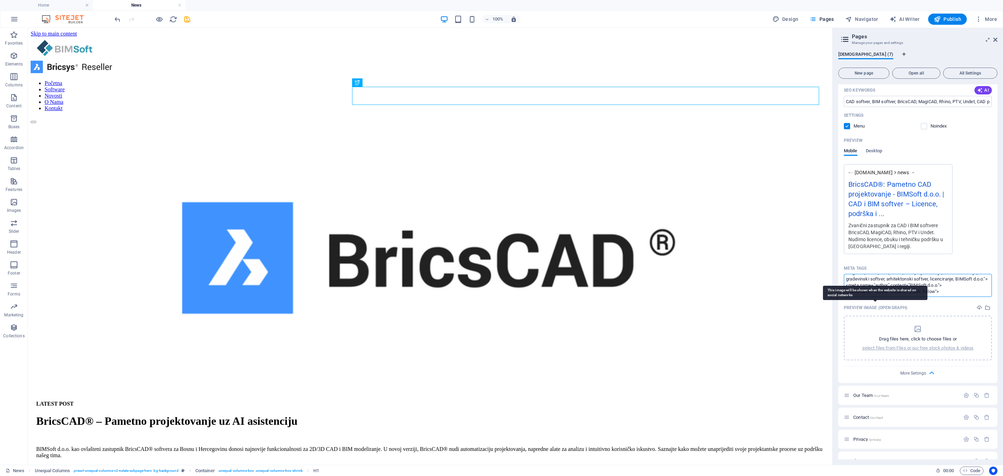
paste textarea "<meta name="title" content="CAD i BIM softveri - BricsCAD, MagiCAD, Rhino | BIM…"
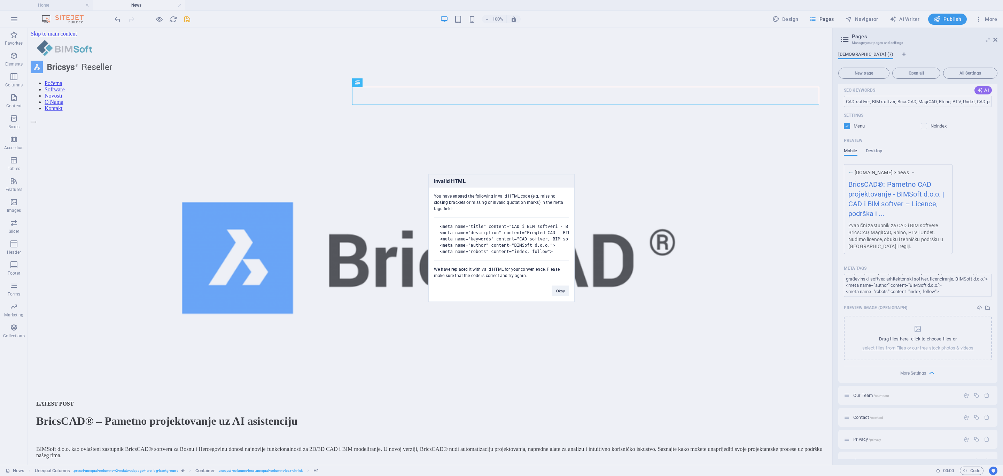
click at [668, 263] on body "bimsoft.ba Home News Favorites Elements Columns Content Boxes Accordion Tables …" at bounding box center [501, 238] width 1003 height 476
drag, startPoint x: 559, startPoint y: 299, endPoint x: 531, endPoint y: 271, distance: 39.2
click at [559, 296] on button "Okay" at bounding box center [560, 291] width 17 height 10
click at [668, 260] on body "bimsoft.ba Home News Favorites Elements Columns Content Boxes Accordion Tables …" at bounding box center [501, 238] width 1003 height 476
click at [668, 286] on div "Invalid HTML You have entered the following invalid HTML code (e.g. missing clo…" at bounding box center [501, 238] width 1003 height 476
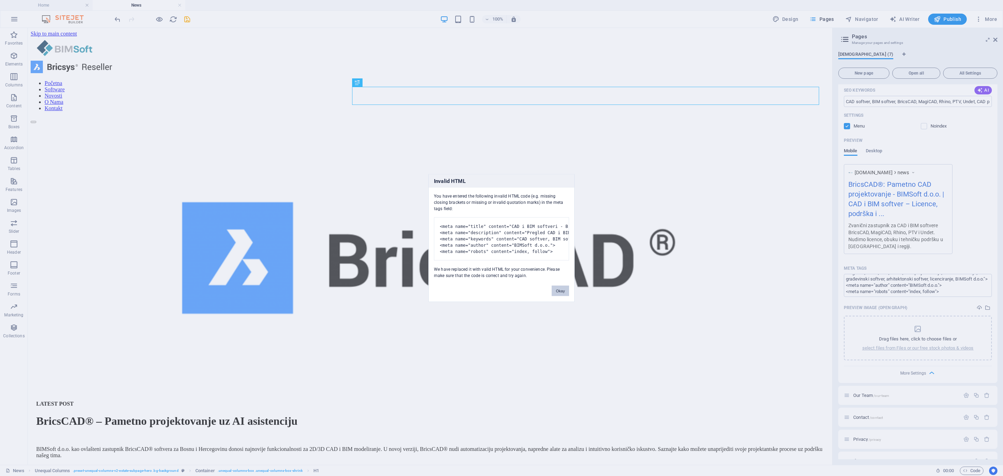
drag, startPoint x: 568, startPoint y: 300, endPoint x: 651, endPoint y: 301, distance: 82.5
click at [569, 296] on div "Okay" at bounding box center [560, 288] width 28 height 18
click at [561, 296] on button "Okay" at bounding box center [560, 291] width 17 height 10
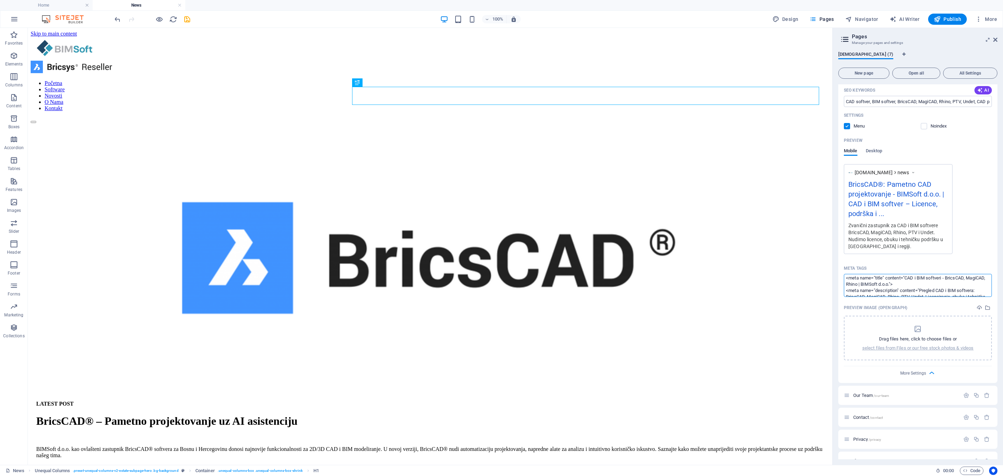
scroll to position [0, 0]
click at [668, 279] on textarea "<meta name="title" content="CAD i BIM softveri - BricsCAD, MagiCAD, Rhino | BIM…" at bounding box center [918, 285] width 148 height 23
click at [668, 278] on textarea "<meta name="title" content="CAD i BIM softveri - BricsCAD, MagiCAD, Rhino | BIM…" at bounding box center [918, 285] width 148 height 23
type textarea "<meta name="title" content="CAD i BIM softveri - BricsCAD, MagiCAD, Rhino | BIM…"
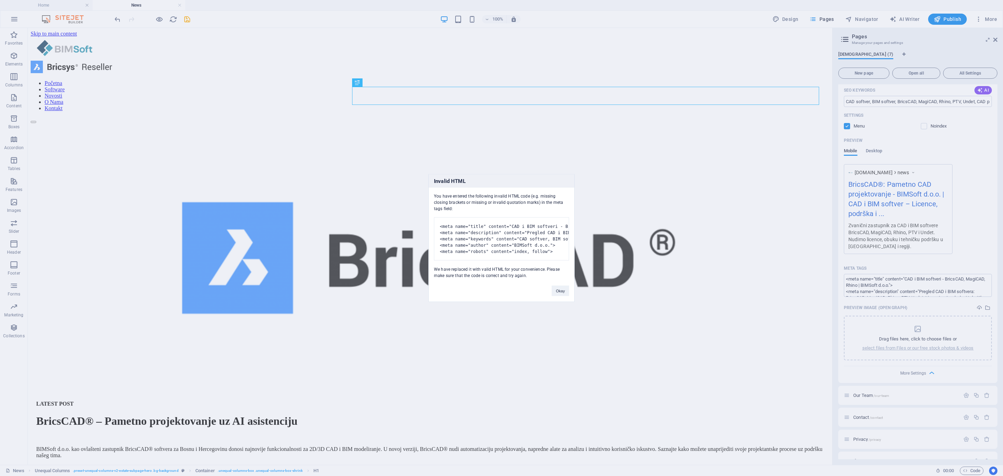
click at [668, 265] on body "bimsoft.ba Home News Favorites Elements Columns Content Boxes Accordion Tables …" at bounding box center [501, 238] width 1003 height 476
click at [559, 296] on button "Okay" at bounding box center [560, 291] width 17 height 10
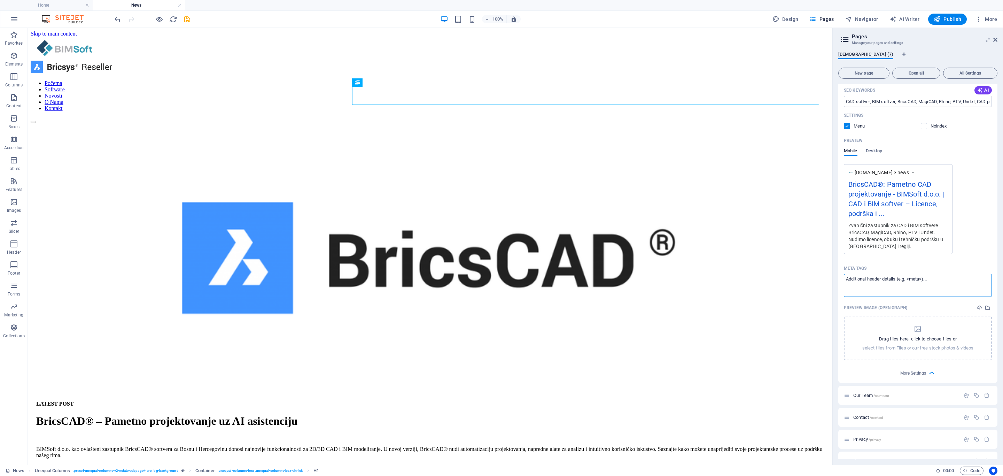
click at [668, 255] on div "Name News ​ URL SLUG /news ​ SEO Title AI BricsCAD®: Pametno CAD projektovanje …" at bounding box center [917, 178] width 159 height 410
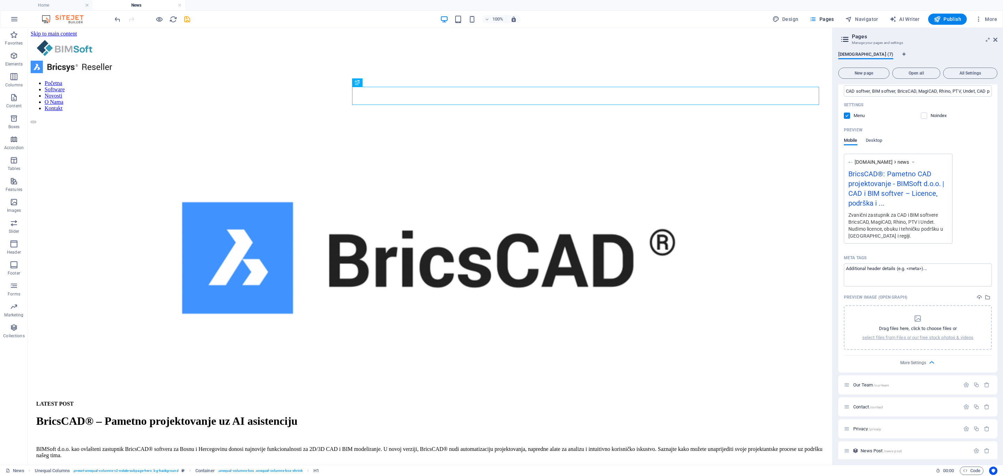
scroll to position [188, 0]
click at [668, 317] on icon "button" at bounding box center [932, 359] width 8 height 8
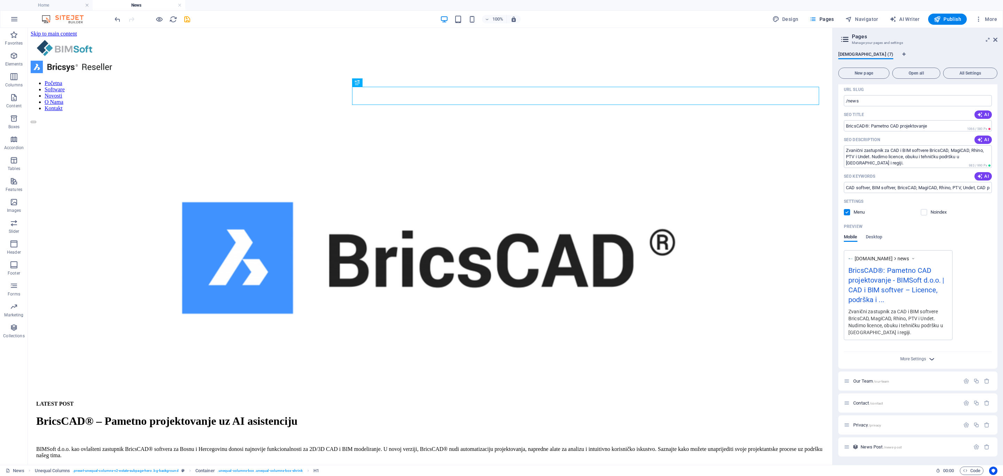
scroll to position [88, 0]
click at [668, 317] on icon "button" at bounding box center [932, 359] width 8 height 8
drag, startPoint x: 930, startPoint y: 368, endPoint x: 868, endPoint y: 368, distance: 61.6
click at [668, 317] on textarea "Meta tags ​" at bounding box center [918, 371] width 148 height 23
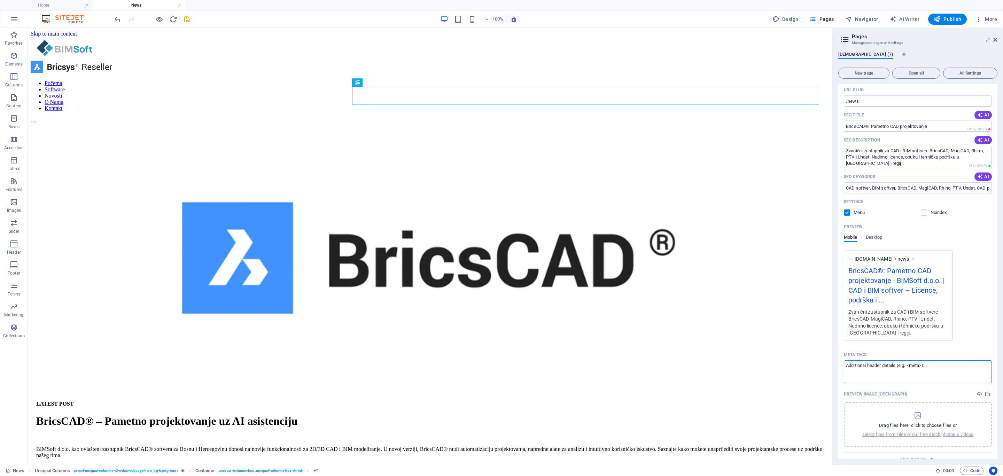
click at [668, 317] on textarea "Meta tags ​" at bounding box center [918, 371] width 148 height 23
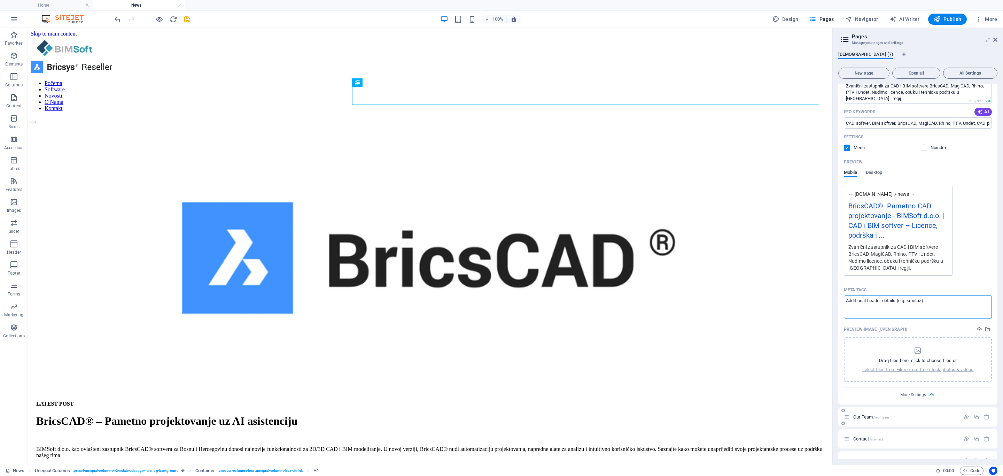
scroll to position [188, 0]
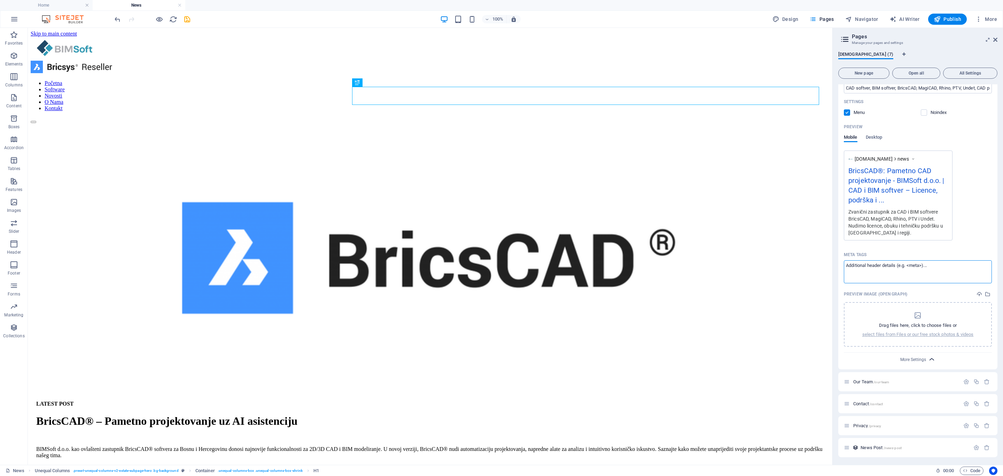
click at [668, 317] on icon "button" at bounding box center [932, 359] width 8 height 8
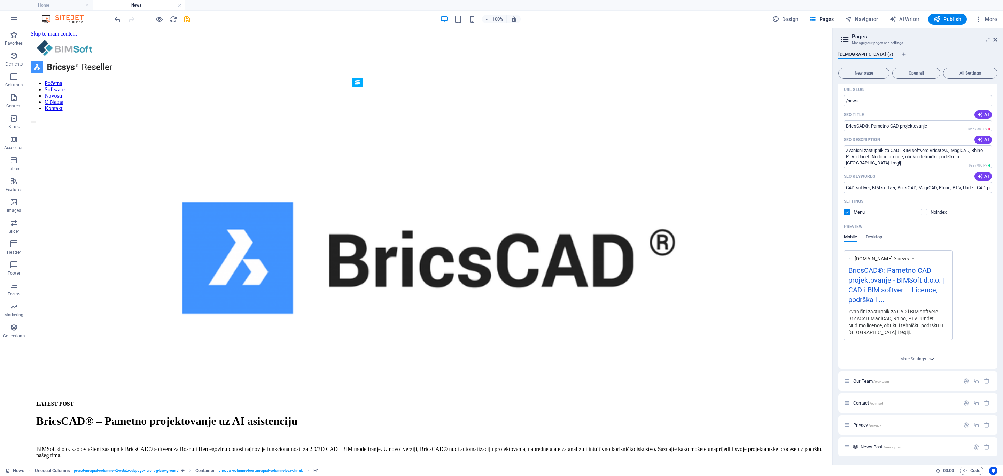
scroll to position [88, 0]
click at [668, 317] on icon "button" at bounding box center [932, 359] width 8 height 8
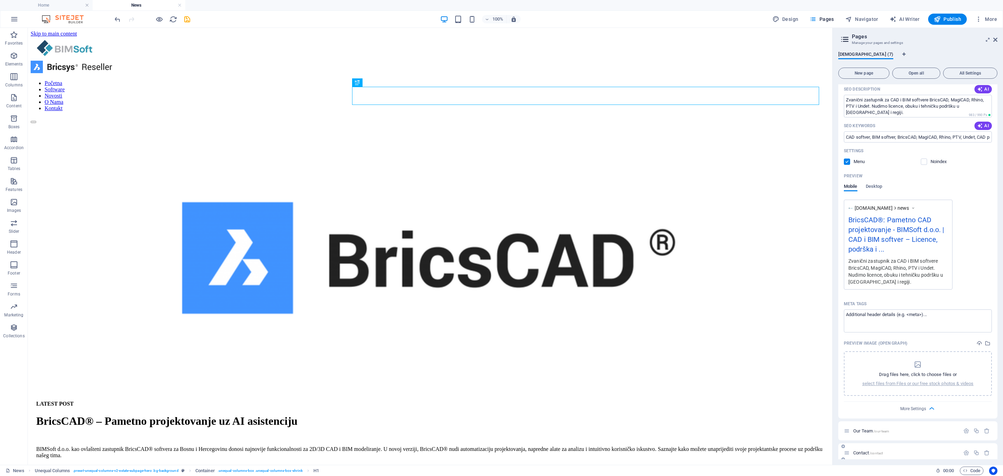
scroll to position [188, 0]
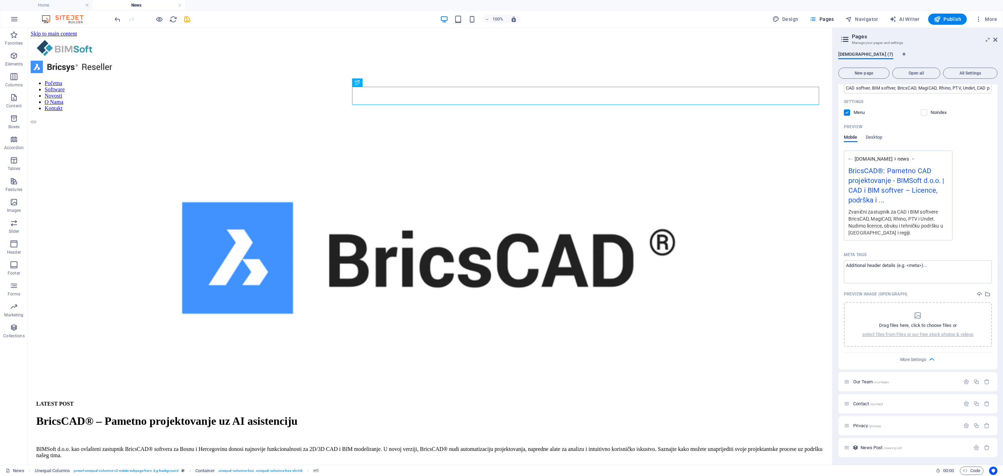
click at [668, 317] on div "Name News ​ URL SLUG /news ​ SEO Title AI BricsCAD®: Pametno CAD projektovanje …" at bounding box center [917, 164] width 159 height 410
click at [668, 317] on icon "button" at bounding box center [932, 359] width 8 height 8
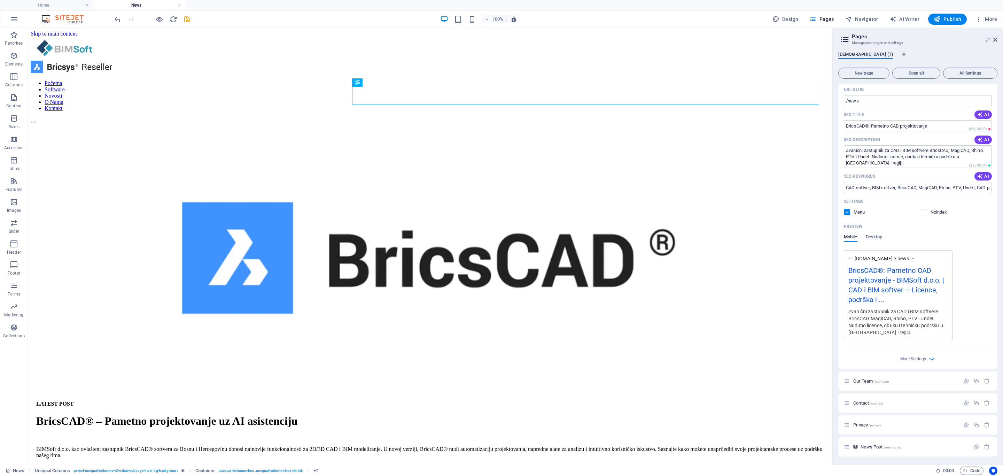
scroll to position [88, 0]
click at [668, 317] on span "/privacy" at bounding box center [874, 425] width 13 height 4
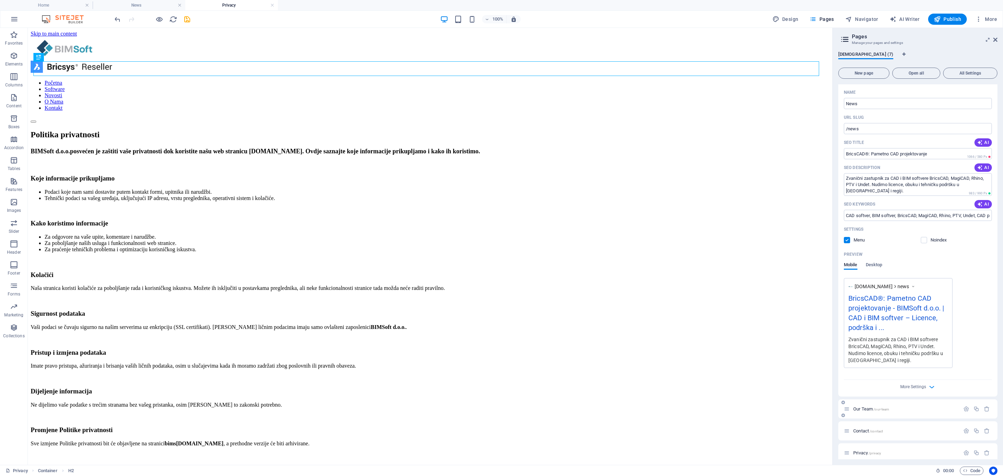
scroll to position [0, 0]
click at [668, 317] on span "/contact" at bounding box center [876, 431] width 13 height 4
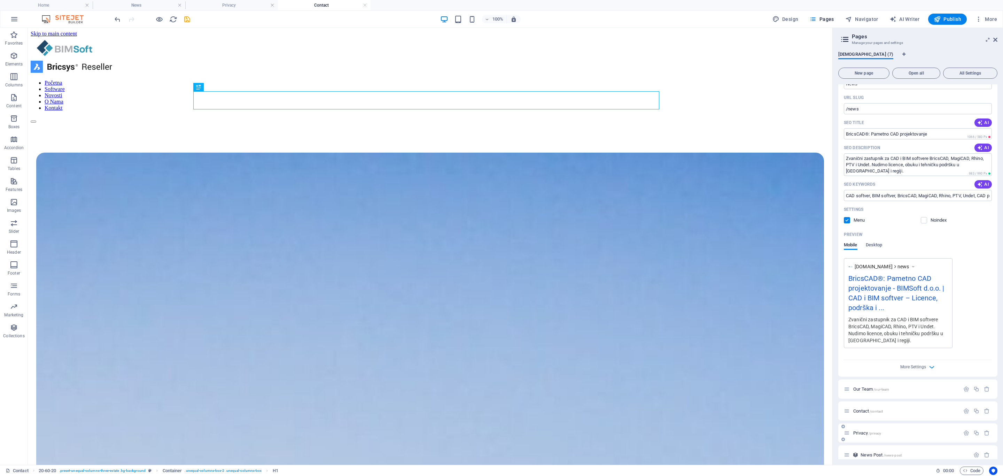
scroll to position [88, 0]
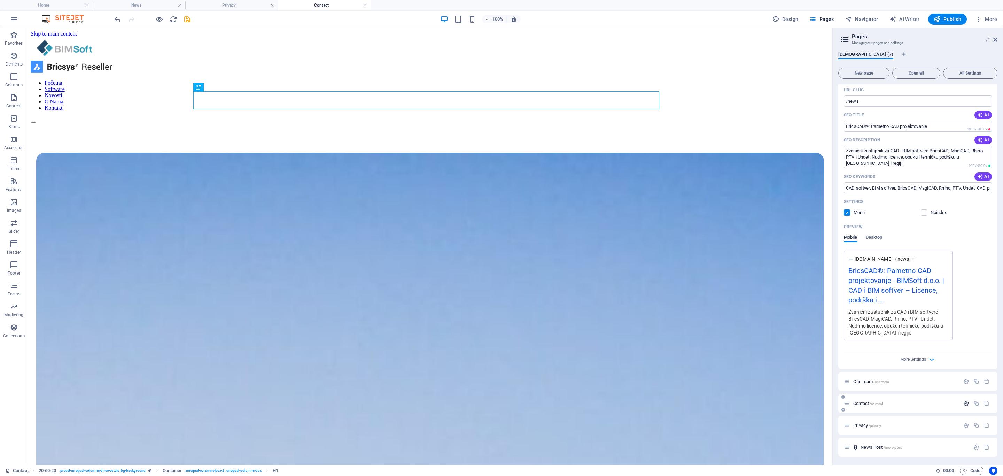
click at [668, 317] on icon "button" at bounding box center [966, 403] width 6 height 6
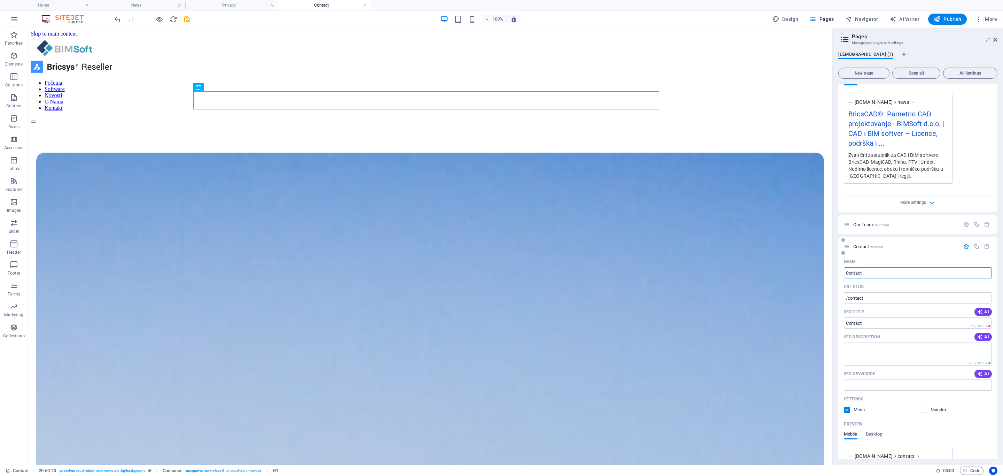
scroll to position [349, 0]
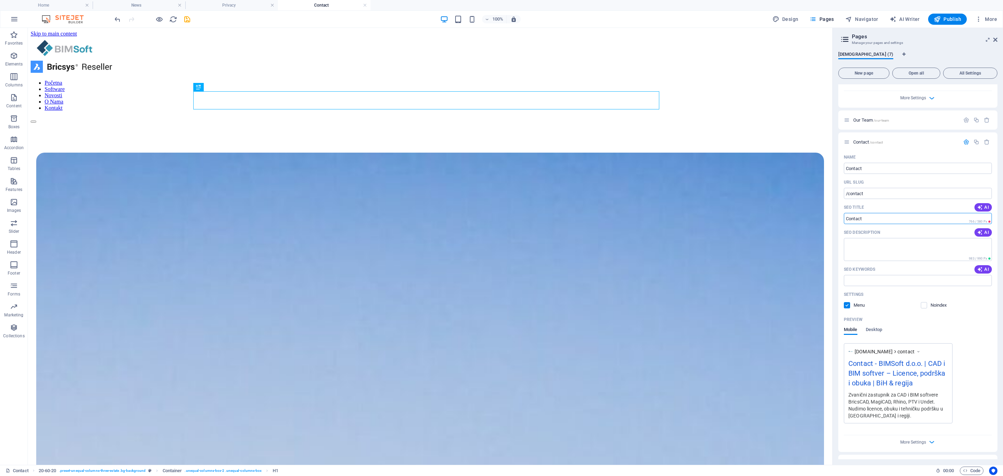
drag, startPoint x: 876, startPoint y: 217, endPoint x: 837, endPoint y: 217, distance: 39.7
click at [668, 217] on div "Bosnian (7) New page Open all All Settings Home / Listing /listing News /news N…" at bounding box center [918, 255] width 170 height 419
click at [668, 208] on span "AI" at bounding box center [983, 207] width 12 height 6
type input "Kontakt | BIMSoft d.o.o. Ilidža"
click at [668, 247] on textarea "SEO Description" at bounding box center [918, 249] width 148 height 23
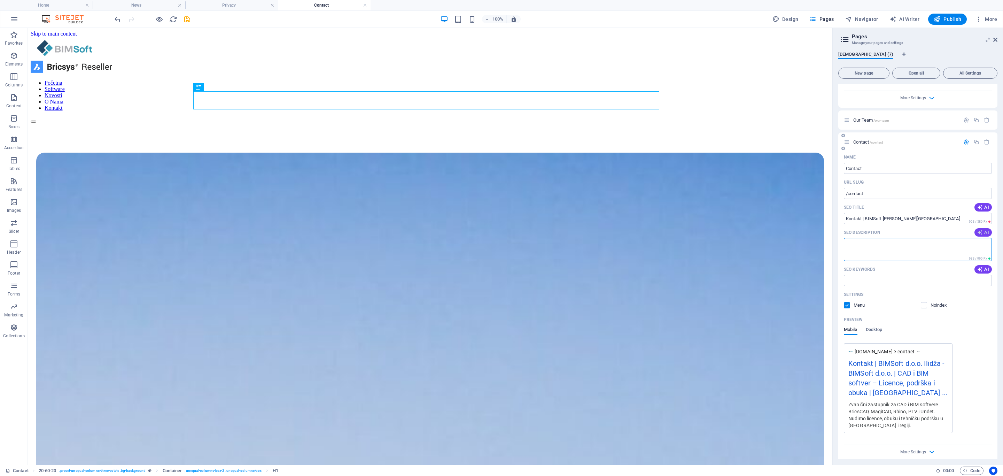
click at [668, 235] on icon "button" at bounding box center [980, 232] width 6 height 6
type textarea "Kontaktirajte BIMSoft d.o.o. za podršku i usluge. Nalazimo se na Ilidži. Pišite…"
click at [668, 270] on icon "button" at bounding box center [980, 269] width 6 height 6
type input "kontaktirajte bimsoft, adresa bimsoft, e-mail bimsoft, telefon bimsoft, društve…"
click at [668, 208] on icon "button" at bounding box center [980, 207] width 6 height 6
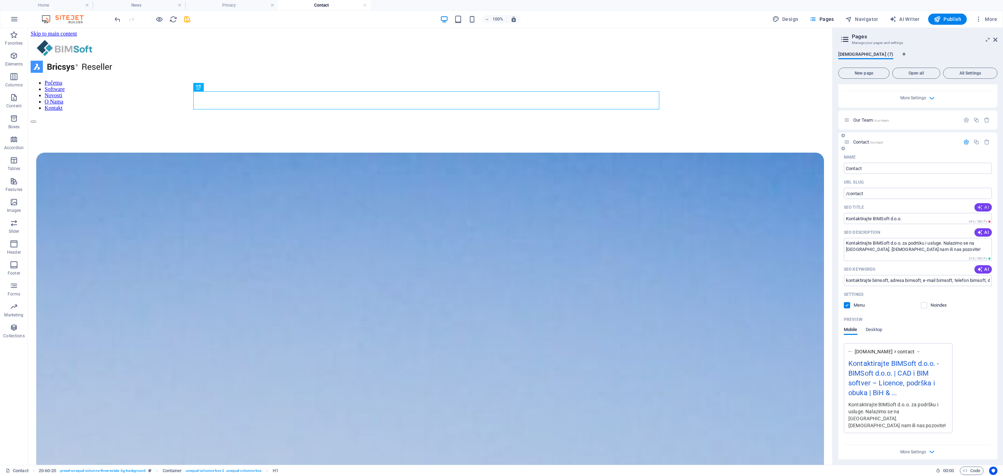
click at [668, 206] on icon "button" at bounding box center [980, 207] width 6 height 6
click at [668, 203] on button "AI" at bounding box center [982, 207] width 17 height 8
drag, startPoint x: 902, startPoint y: 216, endPoint x: 859, endPoint y: 219, distance: 42.6
click at [668, 219] on input "Kontaktirajte BIMSoft d.o.o." at bounding box center [918, 218] width 148 height 11
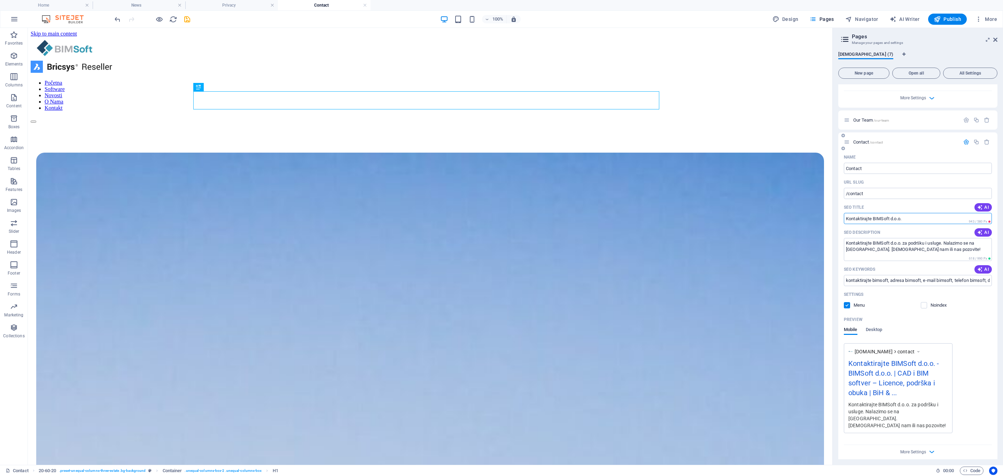
click at [668, 219] on input "Kontaktirajte BIMSoft d.o.o." at bounding box center [918, 218] width 148 height 11
drag, startPoint x: 861, startPoint y: 218, endPoint x: 915, endPoint y: 221, distance: 54.8
click at [668, 221] on input "Kontak BIMSoft d.o.o." at bounding box center [918, 218] width 148 height 11
click at [668, 207] on icon "button" at bounding box center [980, 207] width 6 height 6
drag, startPoint x: 920, startPoint y: 218, endPoint x: 873, endPoint y: 219, distance: 46.3
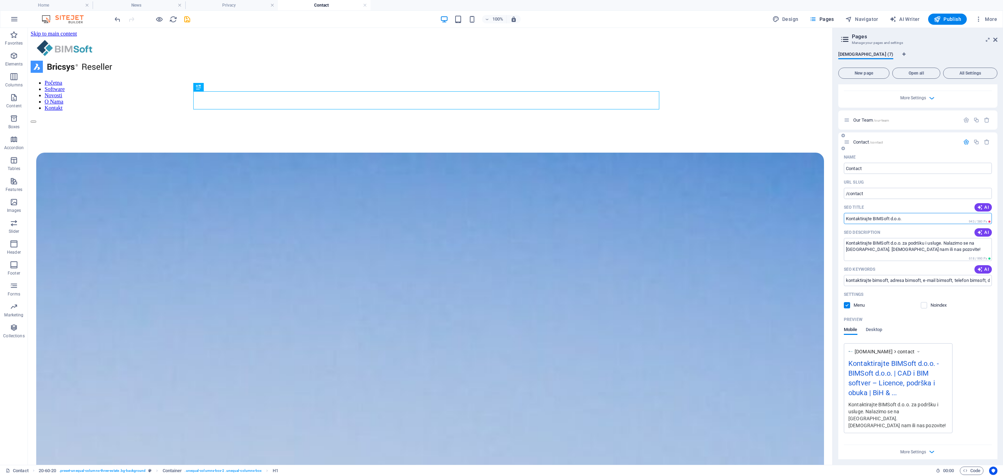
click at [668, 219] on input "Kontaktirajte BIMSoft d.o.o." at bounding box center [918, 218] width 148 height 11
type input "Kontaktirajte"
click at [668, 231] on div "SEO Description AI" at bounding box center [918, 232] width 148 height 11
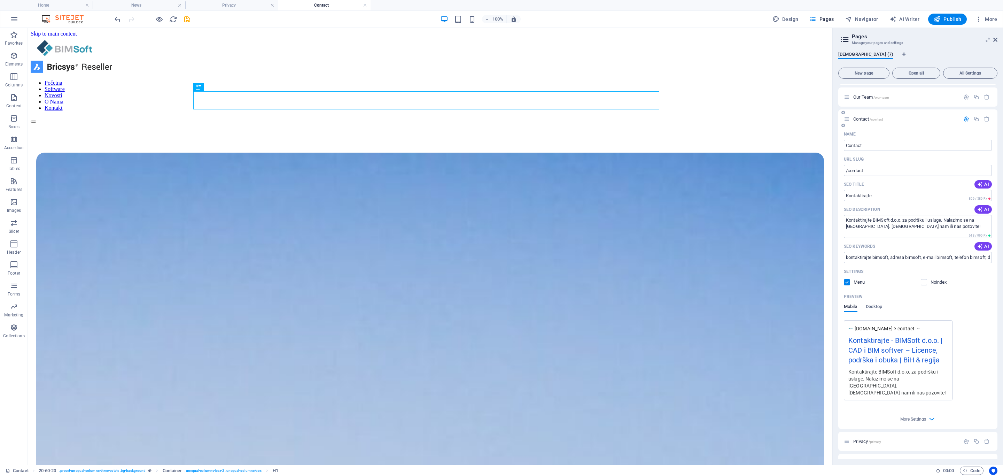
scroll to position [382, 0]
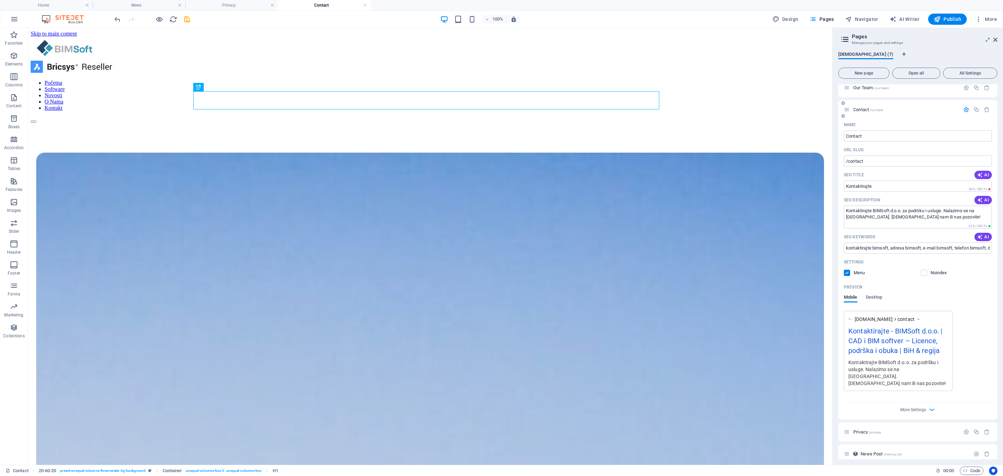
click at [668, 293] on div "Preview Mobile Desktop" at bounding box center [918, 295] width 148 height 29
click at [668, 317] on icon "button" at bounding box center [932, 409] width 8 height 8
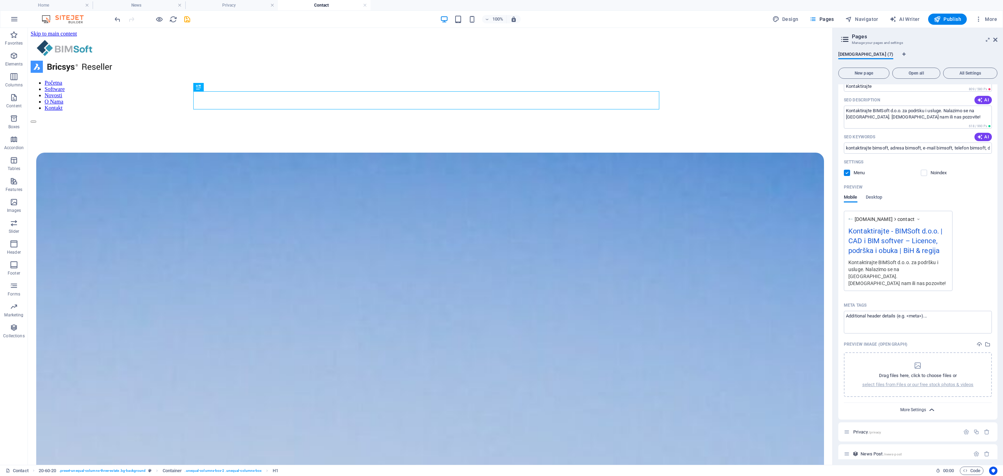
click at [668, 317] on span "More Settings" at bounding box center [913, 409] width 26 height 5
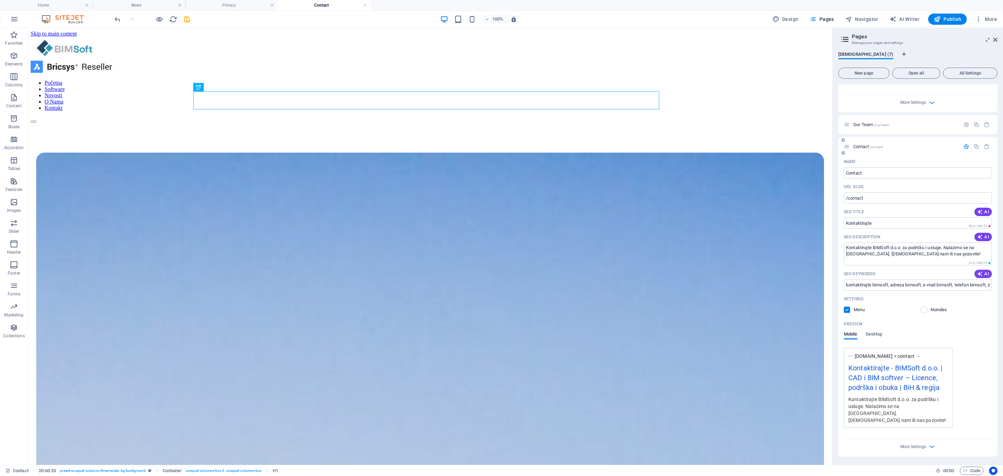
scroll to position [329, 0]
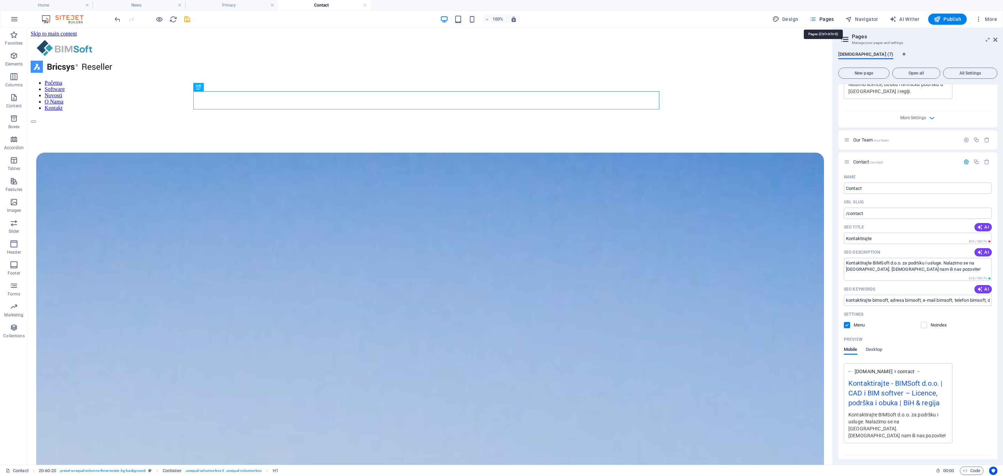
click at [668, 17] on span "Pages" at bounding box center [821, 19] width 24 height 7
click at [186, 20] on icon "save" at bounding box center [187, 19] width 8 height 8
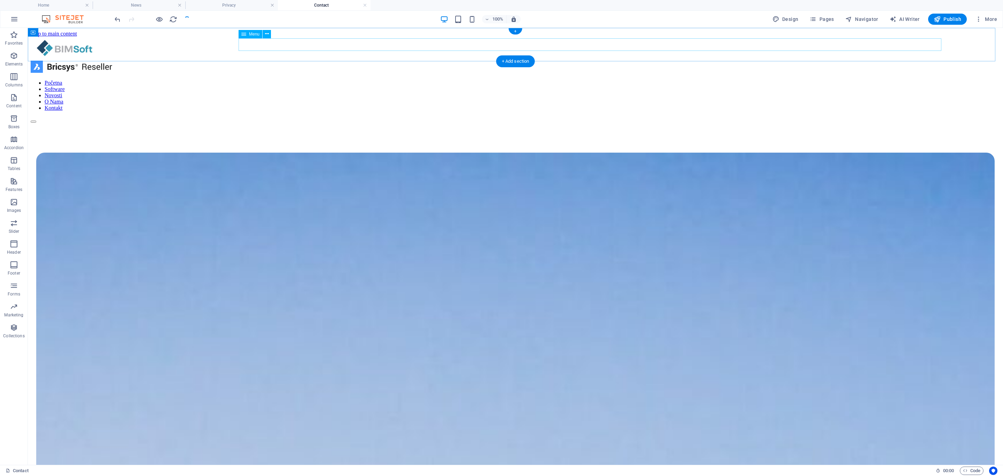
click at [668, 80] on nav "Početna Software Novosti O Nama Kontakt" at bounding box center [515, 95] width 969 height 31
click at [365, 5] on link at bounding box center [365, 5] width 4 height 7
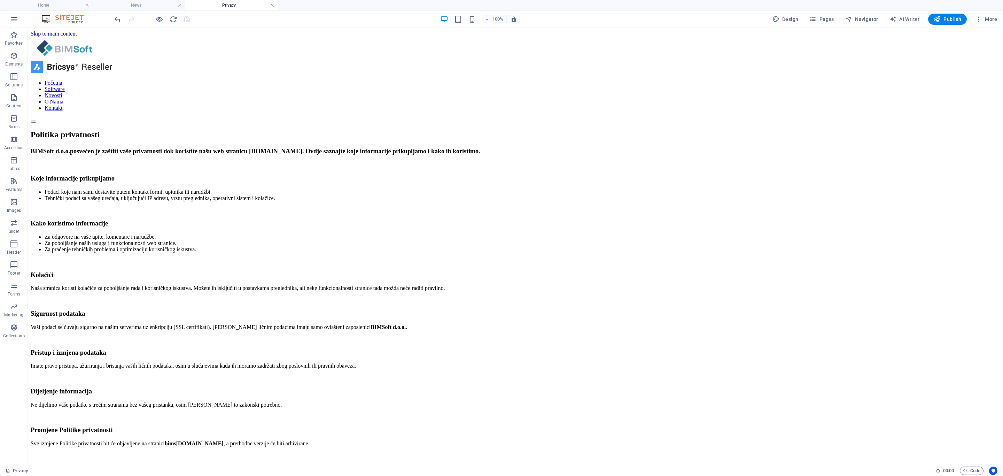
click at [272, 5] on link at bounding box center [272, 5] width 4 height 7
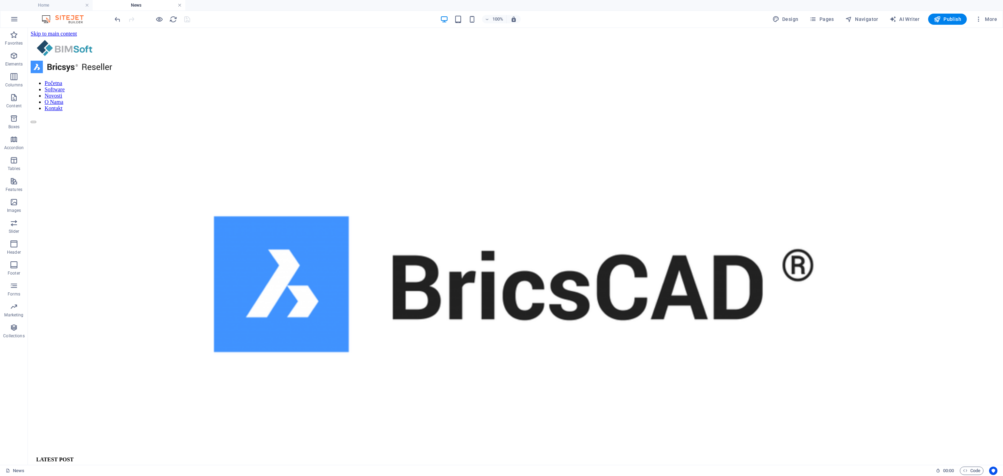
click at [180, 3] on link at bounding box center [180, 5] width 4 height 7
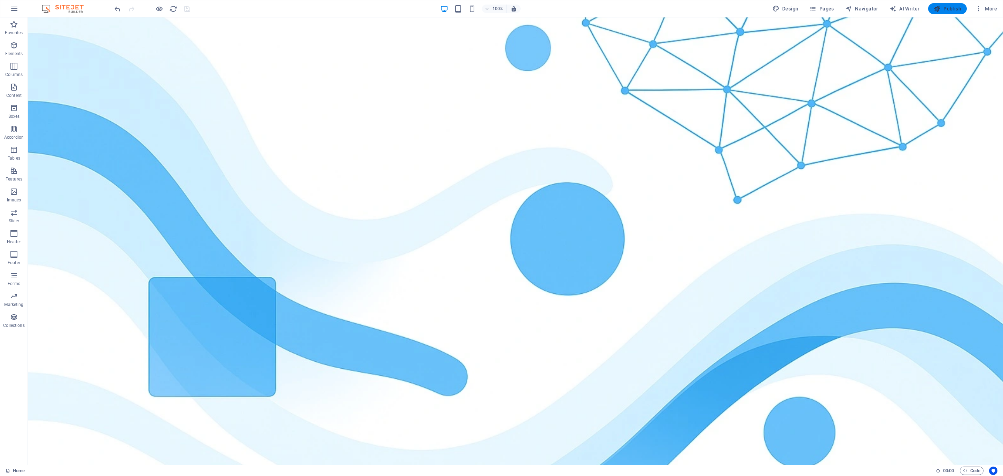
click at [668, 9] on span "Publish" at bounding box center [948, 8] width 28 height 7
